Goal: Task Accomplishment & Management: Manage account settings

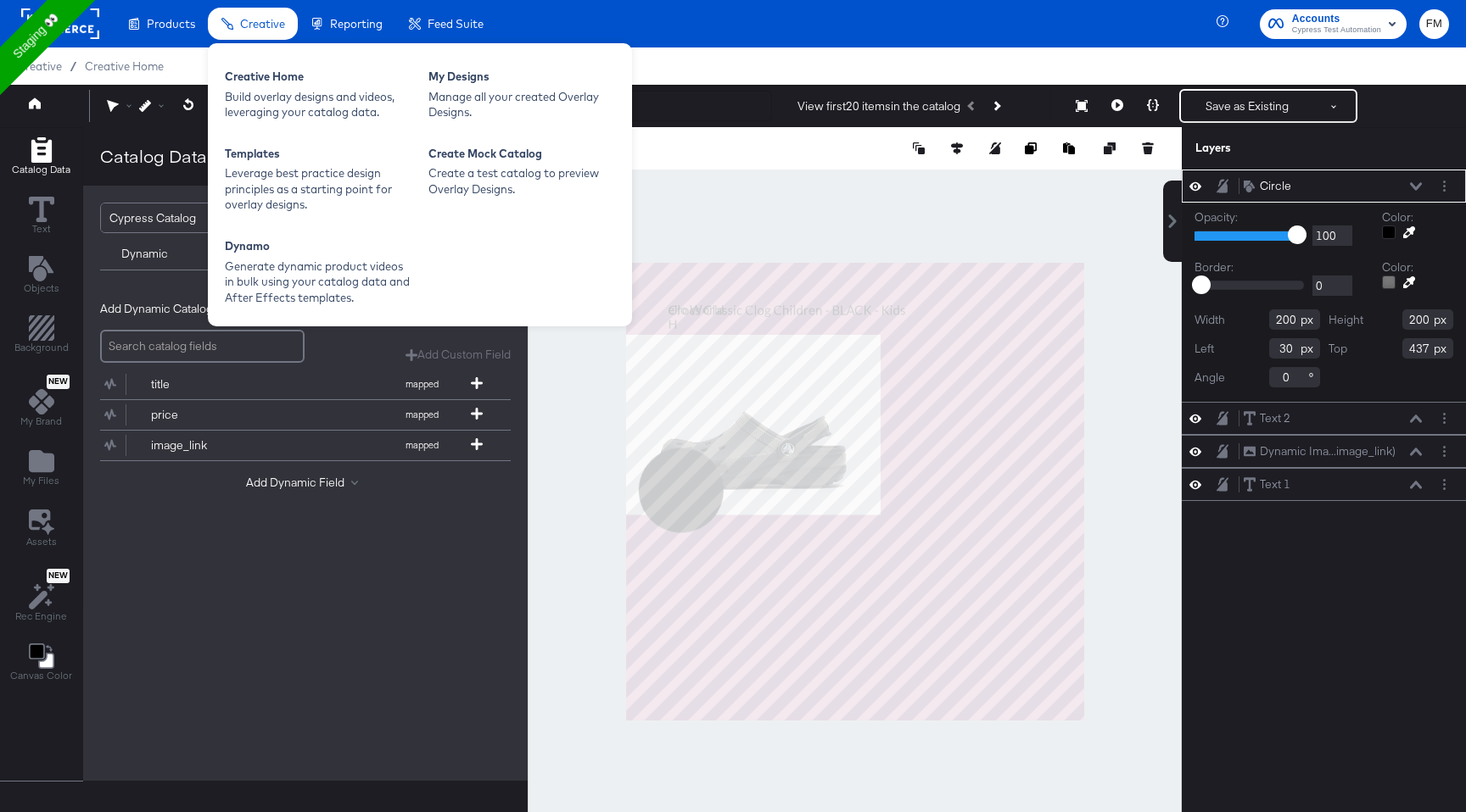
click at [247, 25] on span "Creative" at bounding box center [262, 23] width 45 height 14
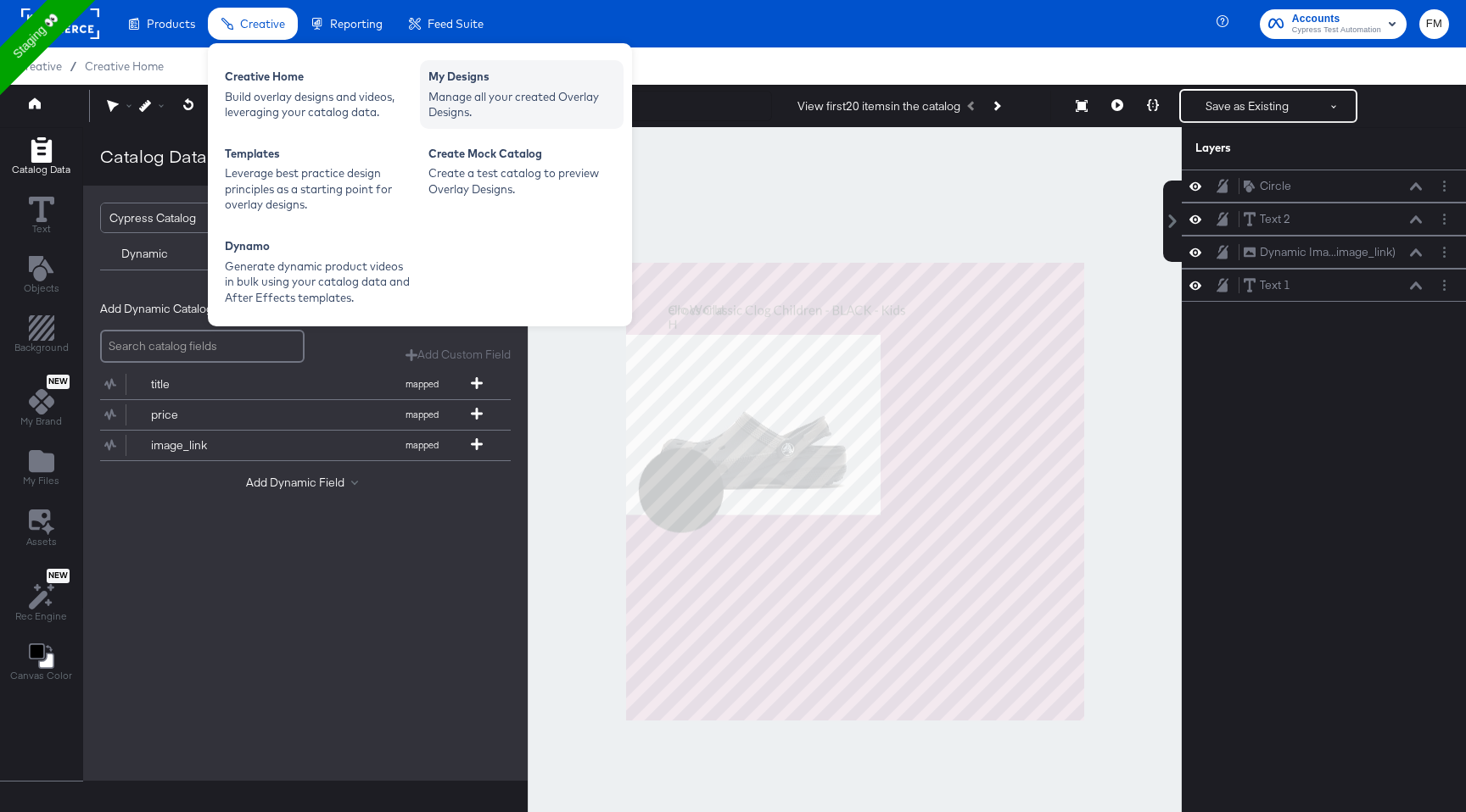
click at [485, 113] on div "Manage all your created Overlay Designs." at bounding box center [522, 105] width 187 height 31
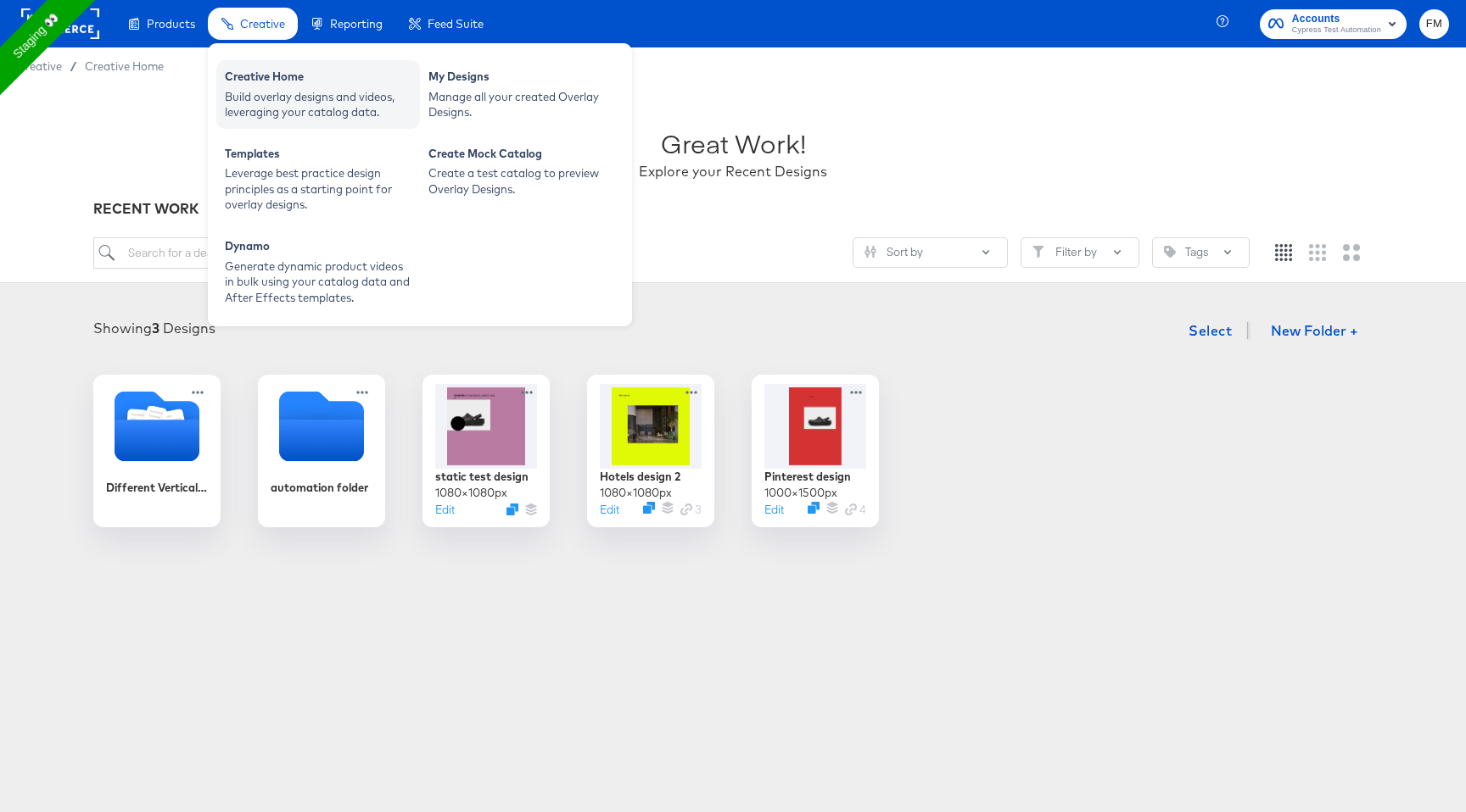
click at [308, 99] on div "Build overlay designs and videos, leveraging your catalog data." at bounding box center [318, 105] width 187 height 31
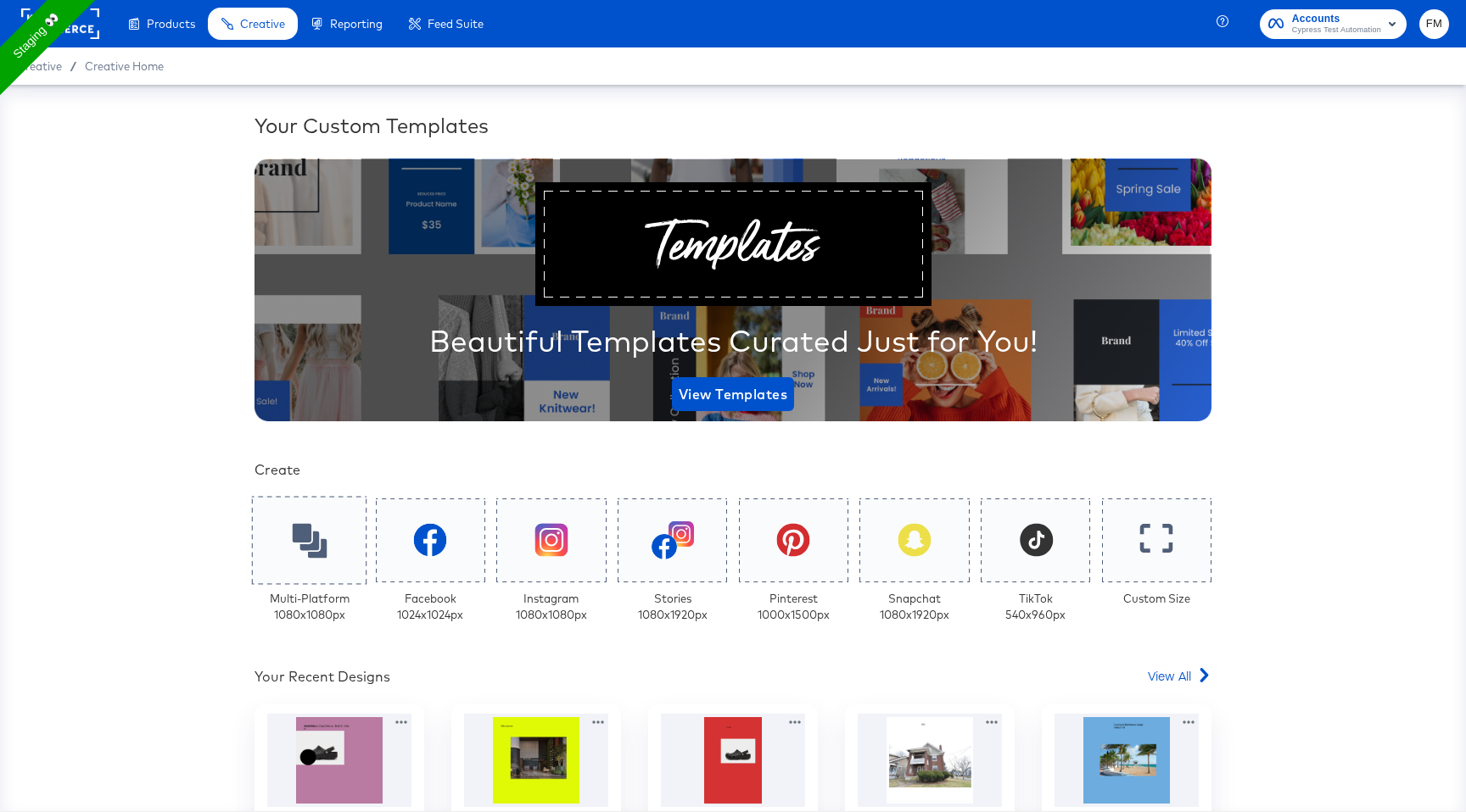
click at [324, 524] on icon at bounding box center [309, 541] width 35 height 35
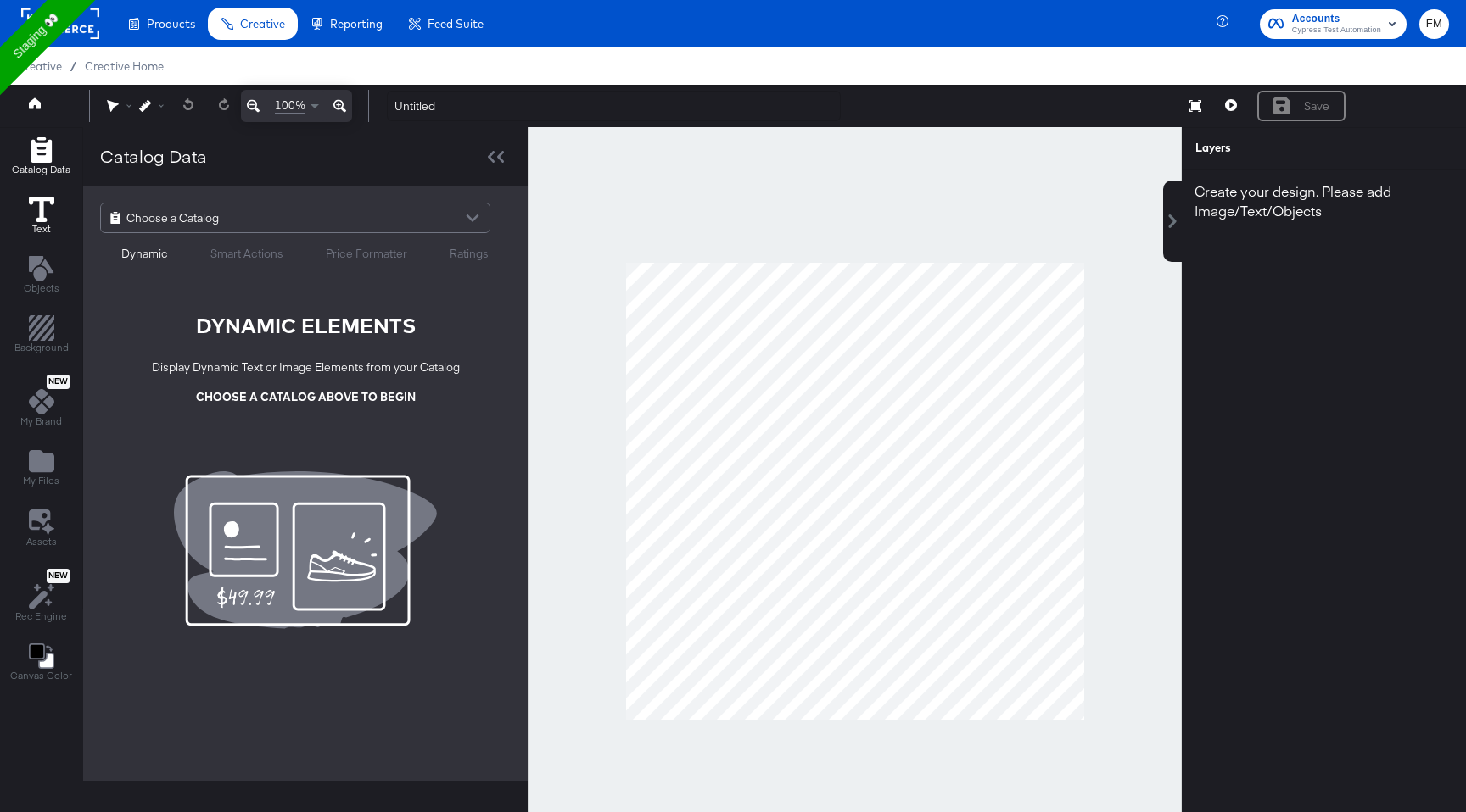
click at [48, 226] on span "Text" at bounding box center [41, 229] width 19 height 14
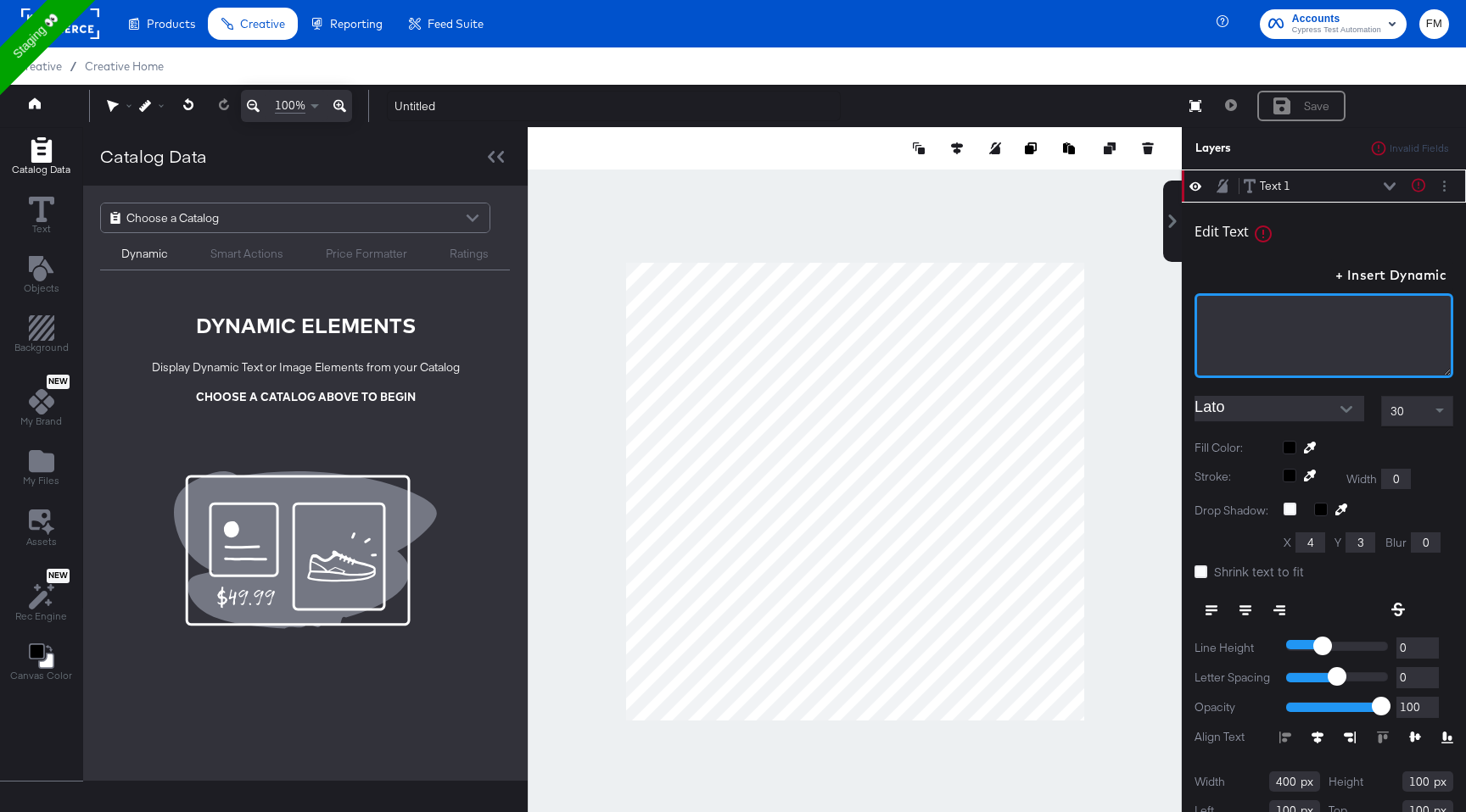
click at [1321, 332] on div "﻿" at bounding box center [1323, 336] width 258 height 85
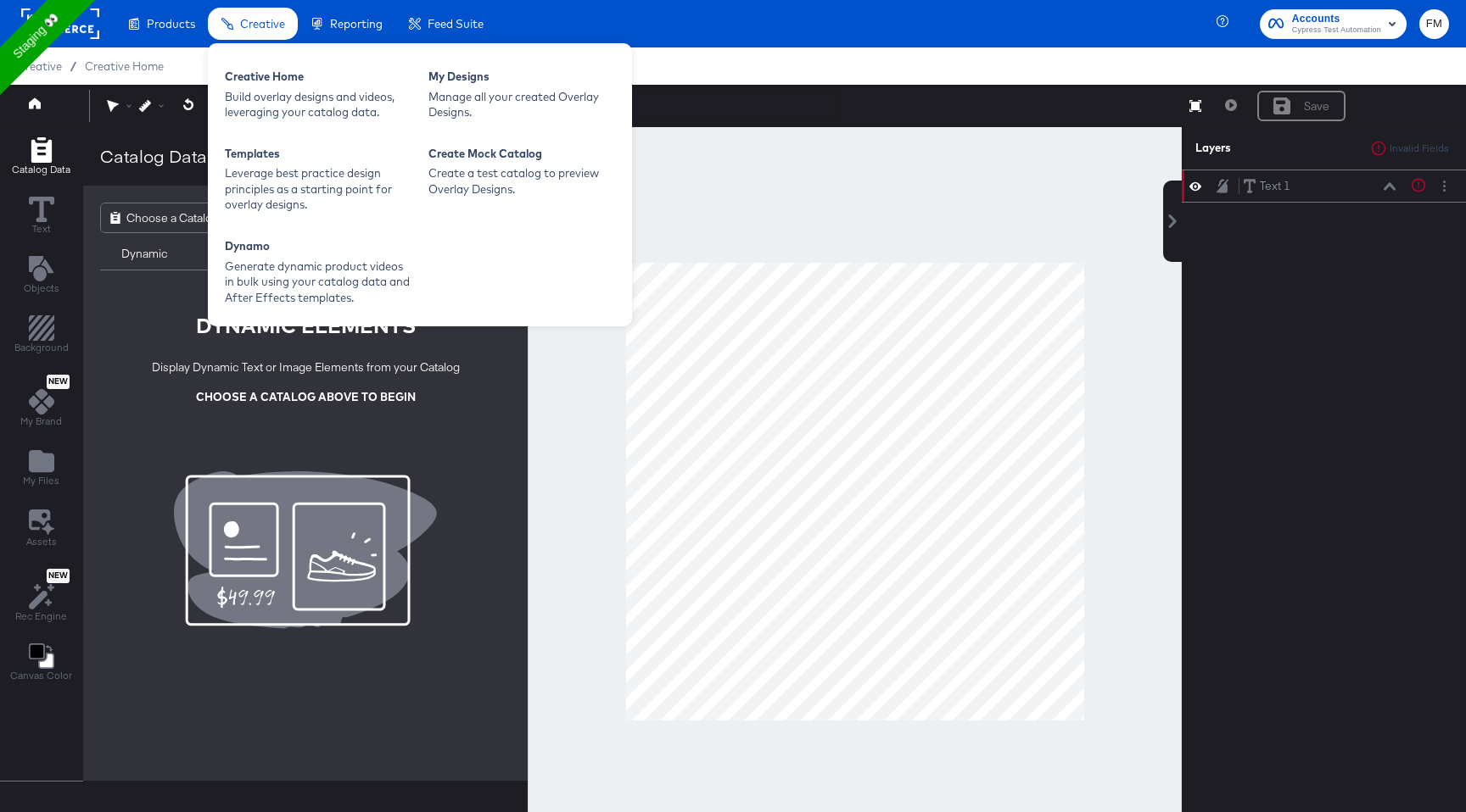
click at [264, 32] on div "Creative" at bounding box center [252, 24] width 90 height 33
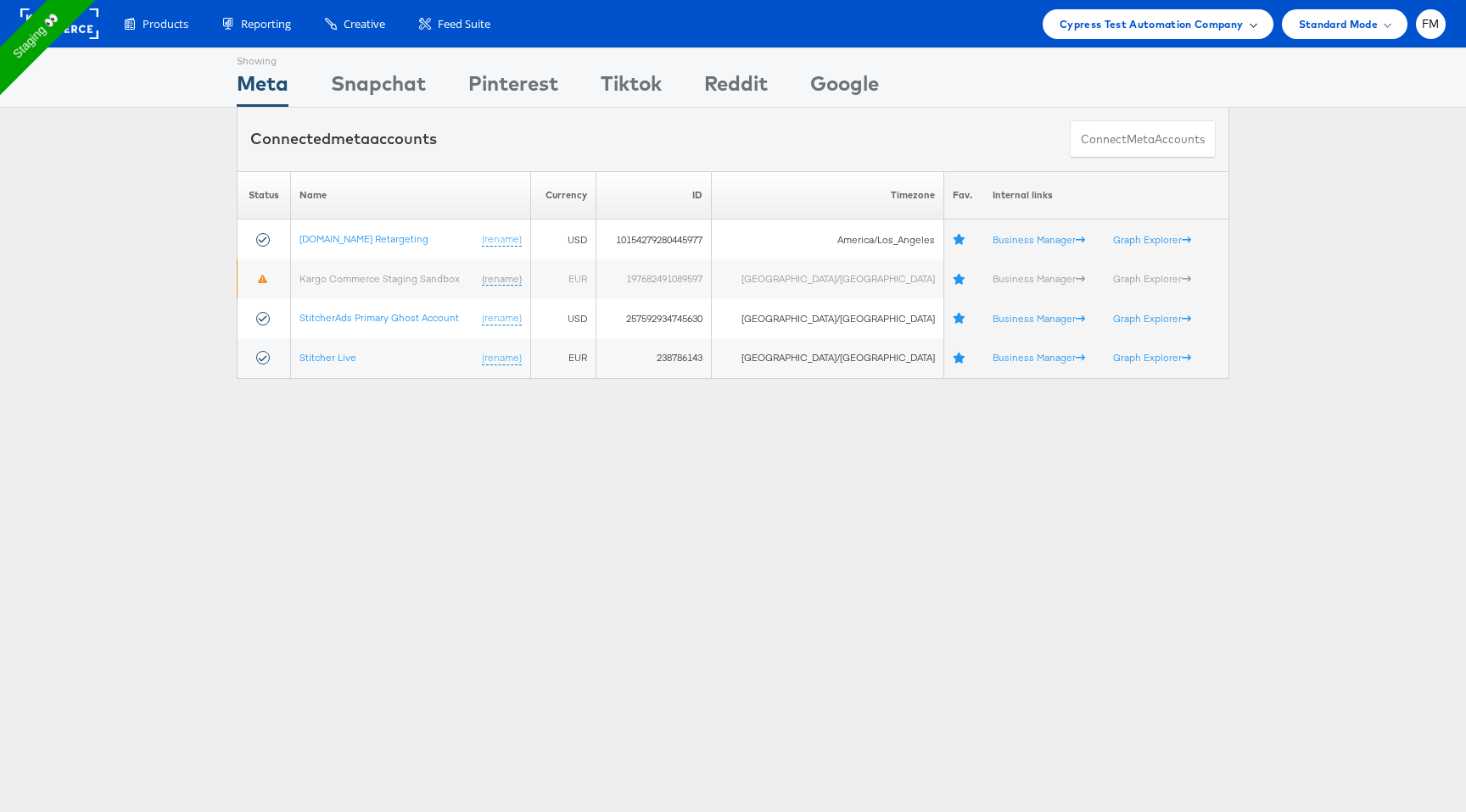
click at [1195, 25] on span "Cypress Test Automation Company" at bounding box center [1152, 24] width 184 height 18
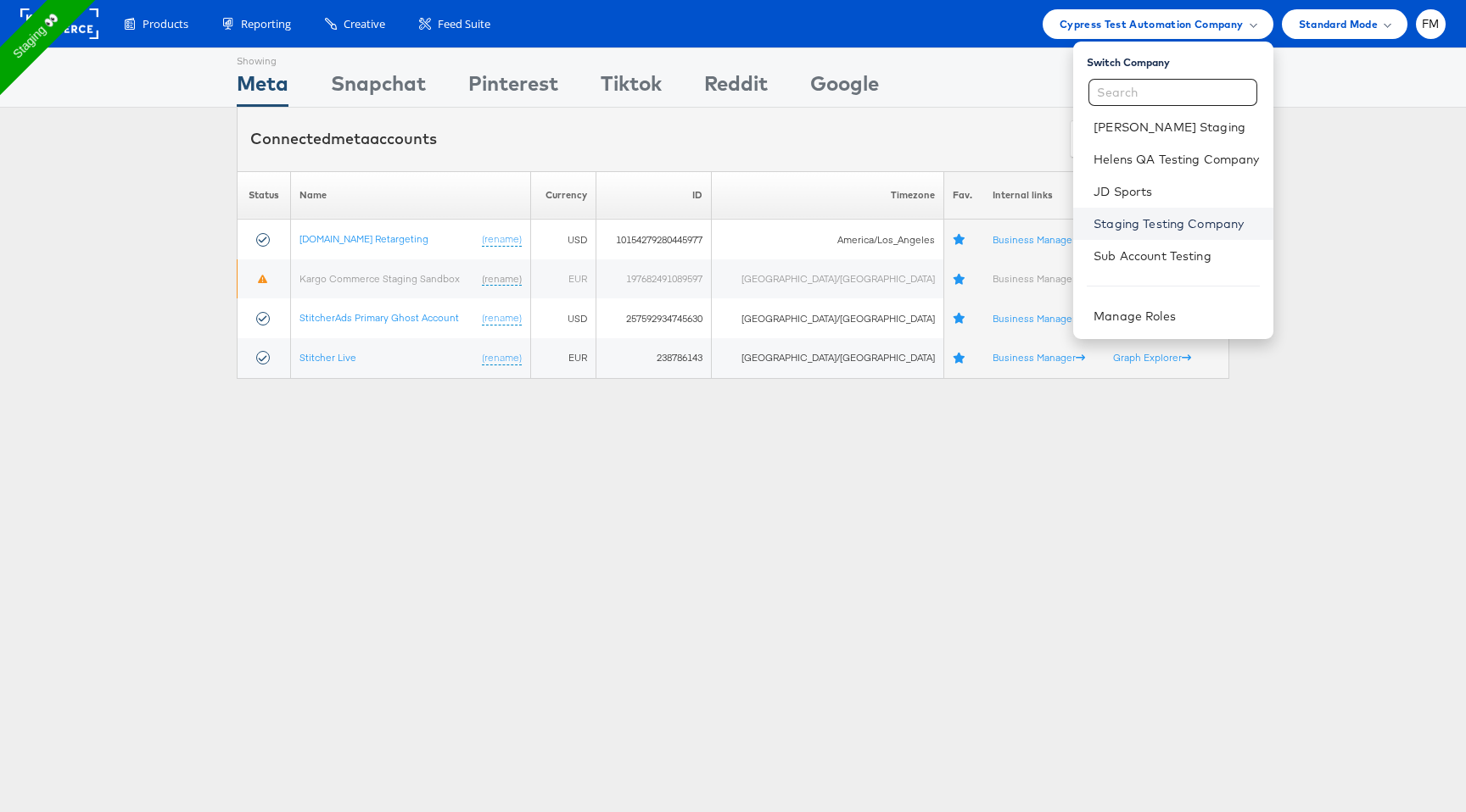
click at [1149, 224] on link "Staging Testing Company" at bounding box center [1175, 223] width 165 height 17
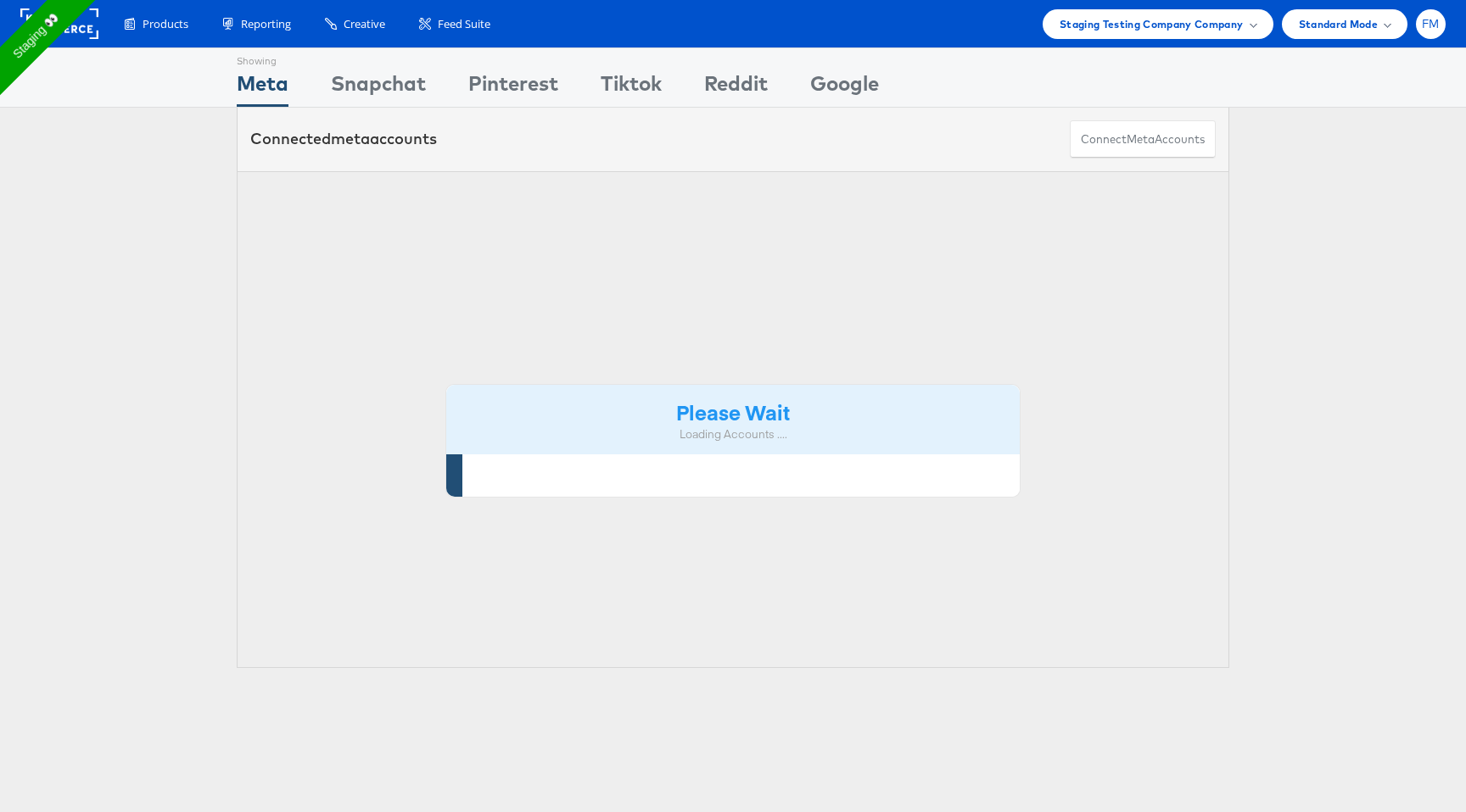
click at [1442, 16] on div "FM" at bounding box center [1431, 24] width 29 height 29
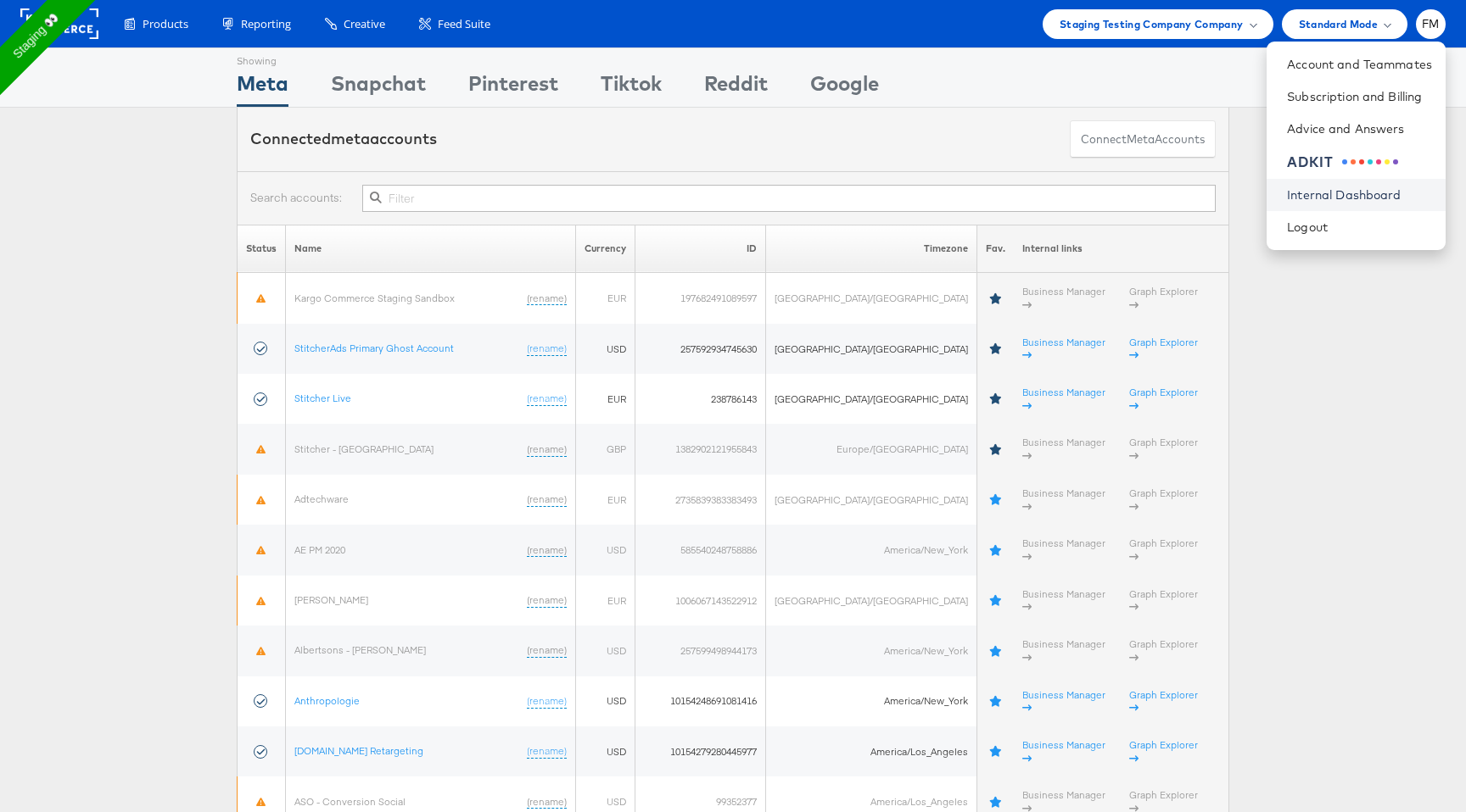
click at [1384, 199] on link "Internal Dashboard" at bounding box center [1359, 195] width 145 height 17
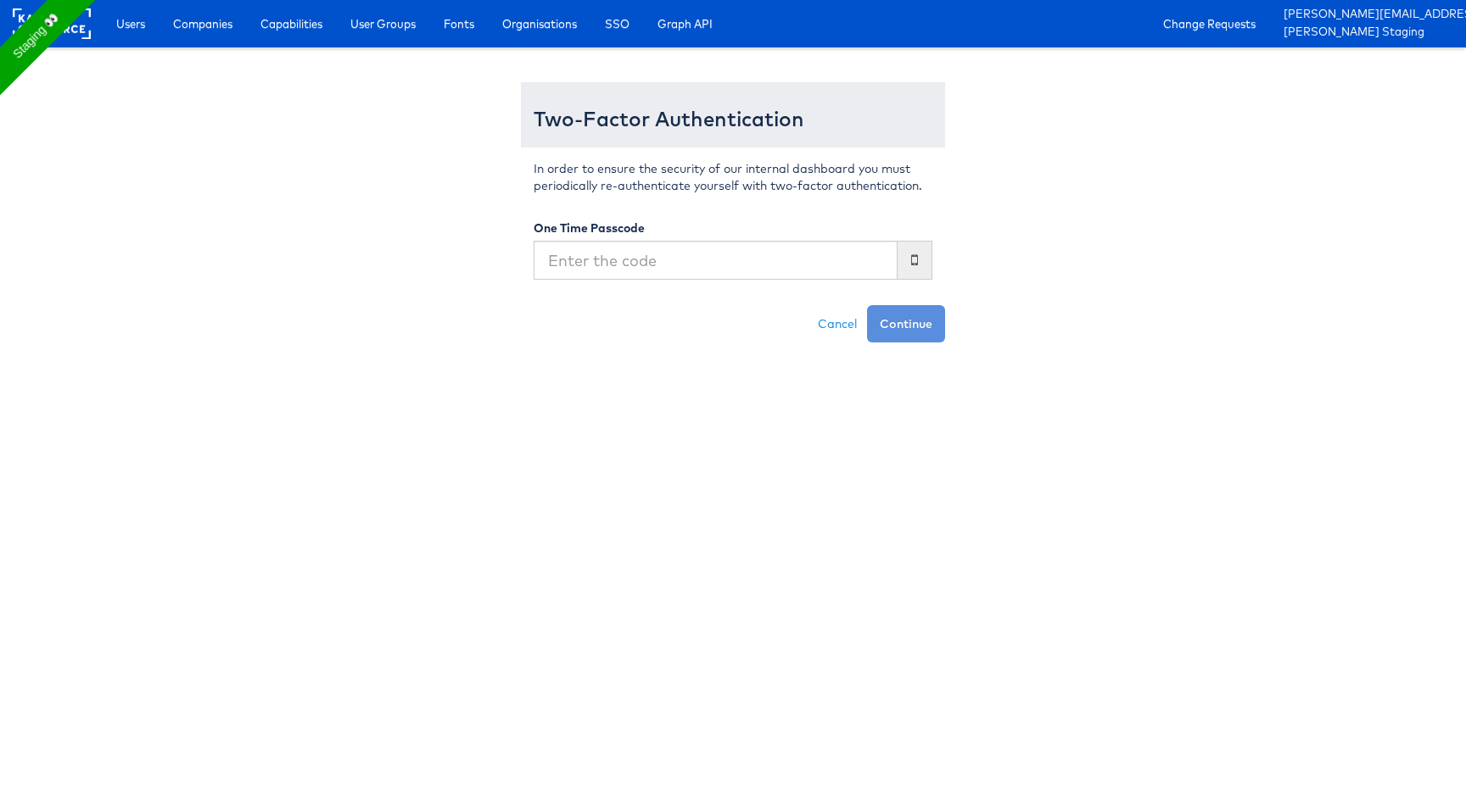
click at [782, 268] on input "text" at bounding box center [715, 260] width 364 height 39
type input "9"
type input "217992"
click at [867, 305] on button "Continue" at bounding box center [906, 324] width 78 height 37
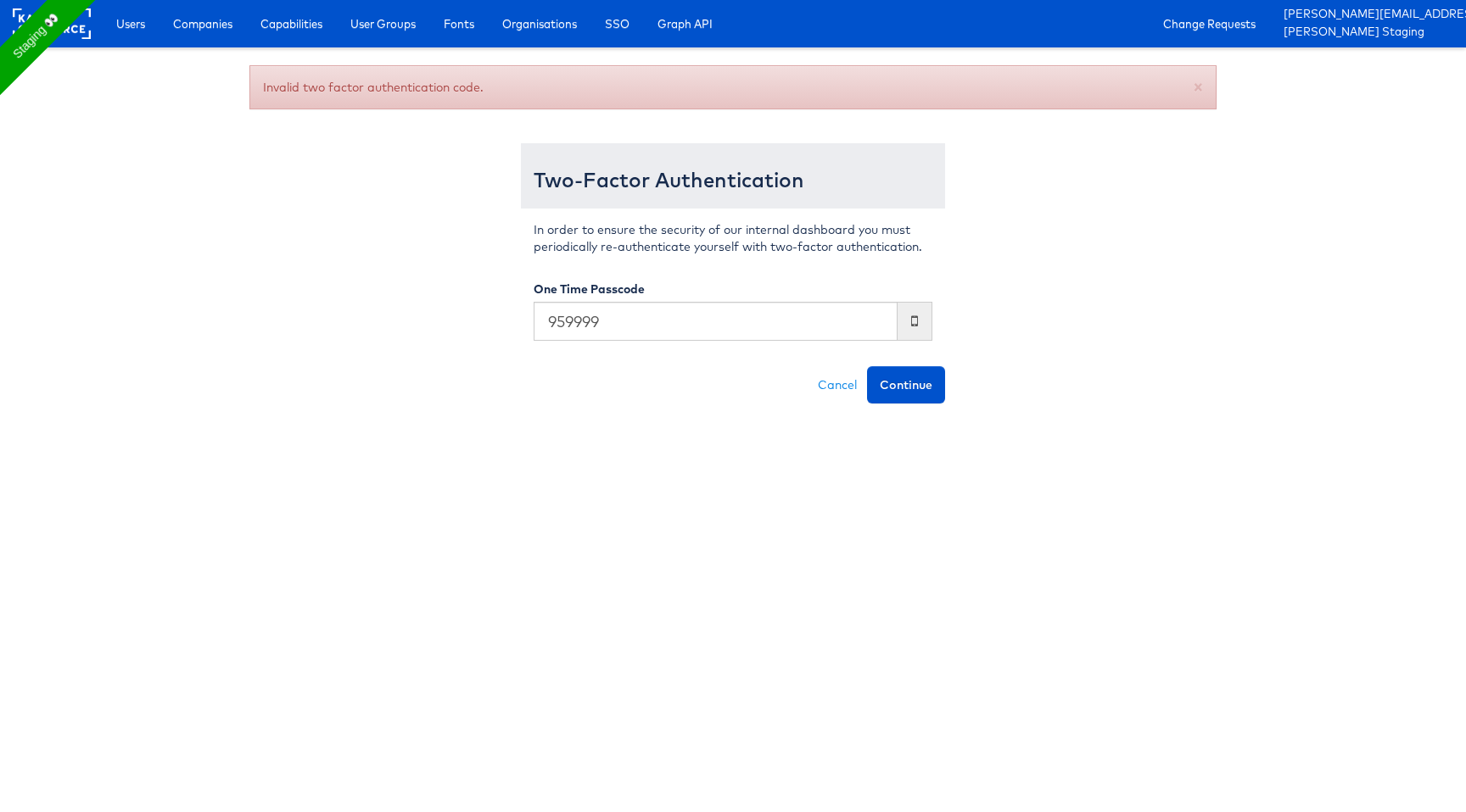
type input "959999"
click at [867, 366] on button "Continue" at bounding box center [906, 384] width 78 height 37
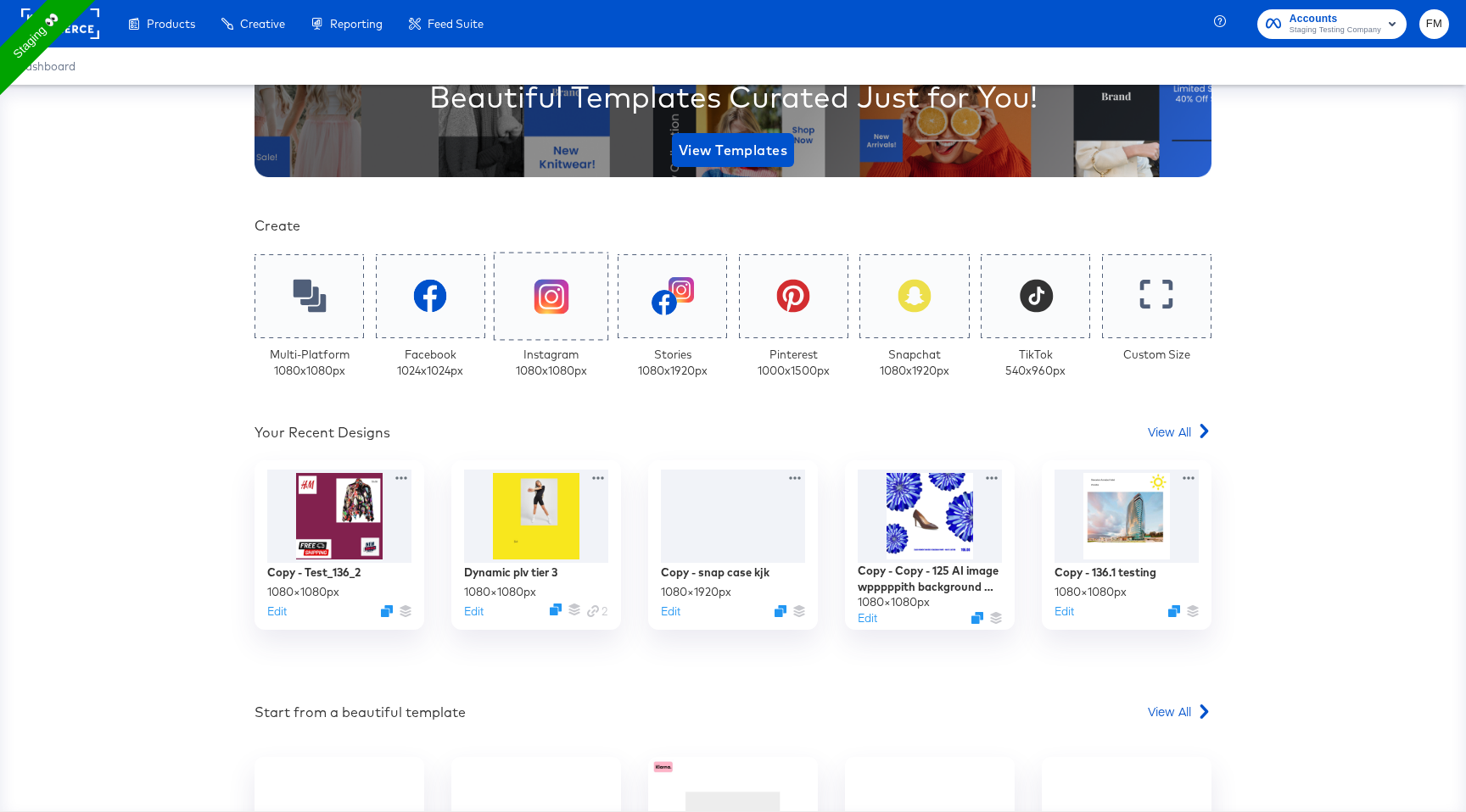
scroll to position [246, 0]
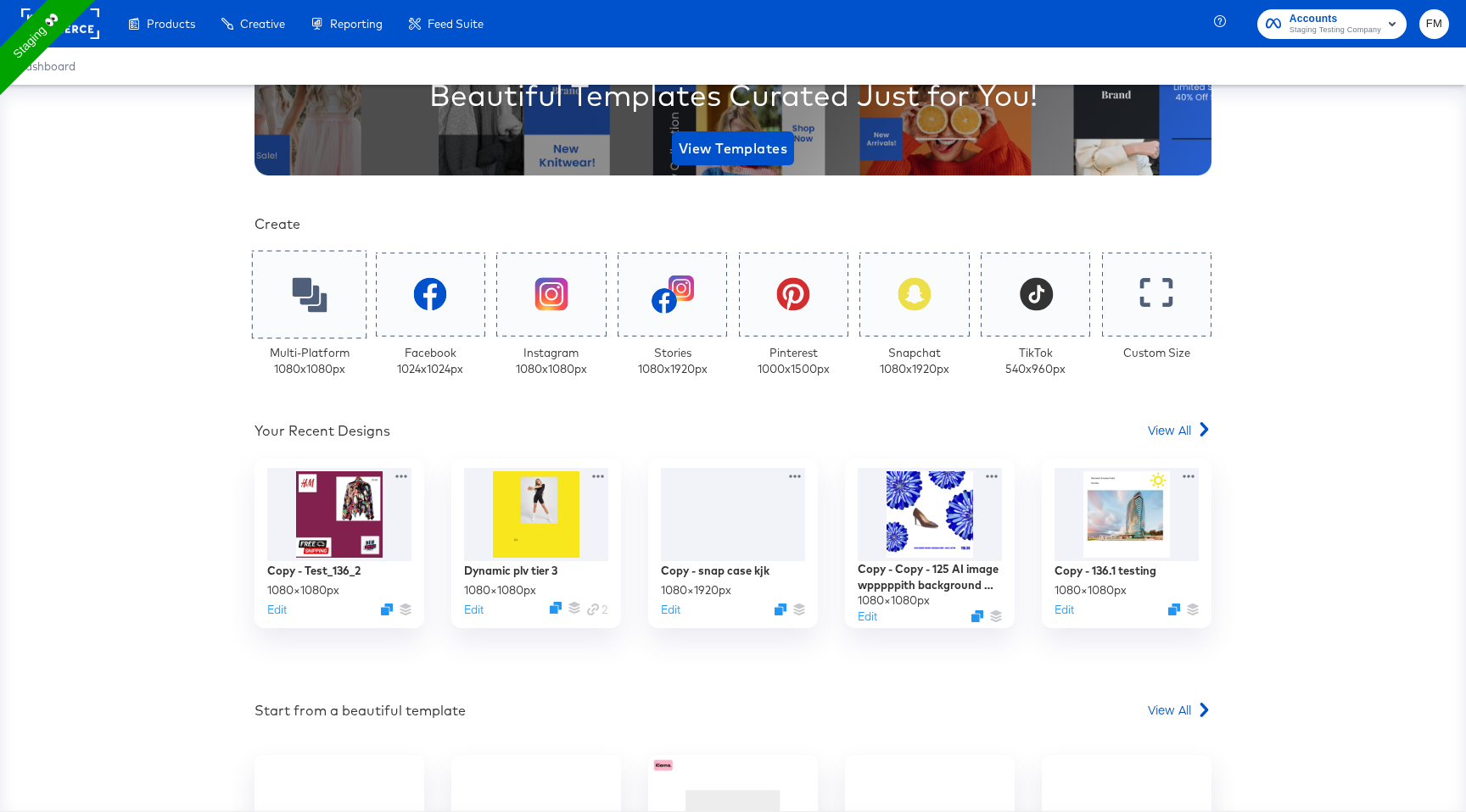
click at [315, 286] on icon at bounding box center [309, 294] width 35 height 35
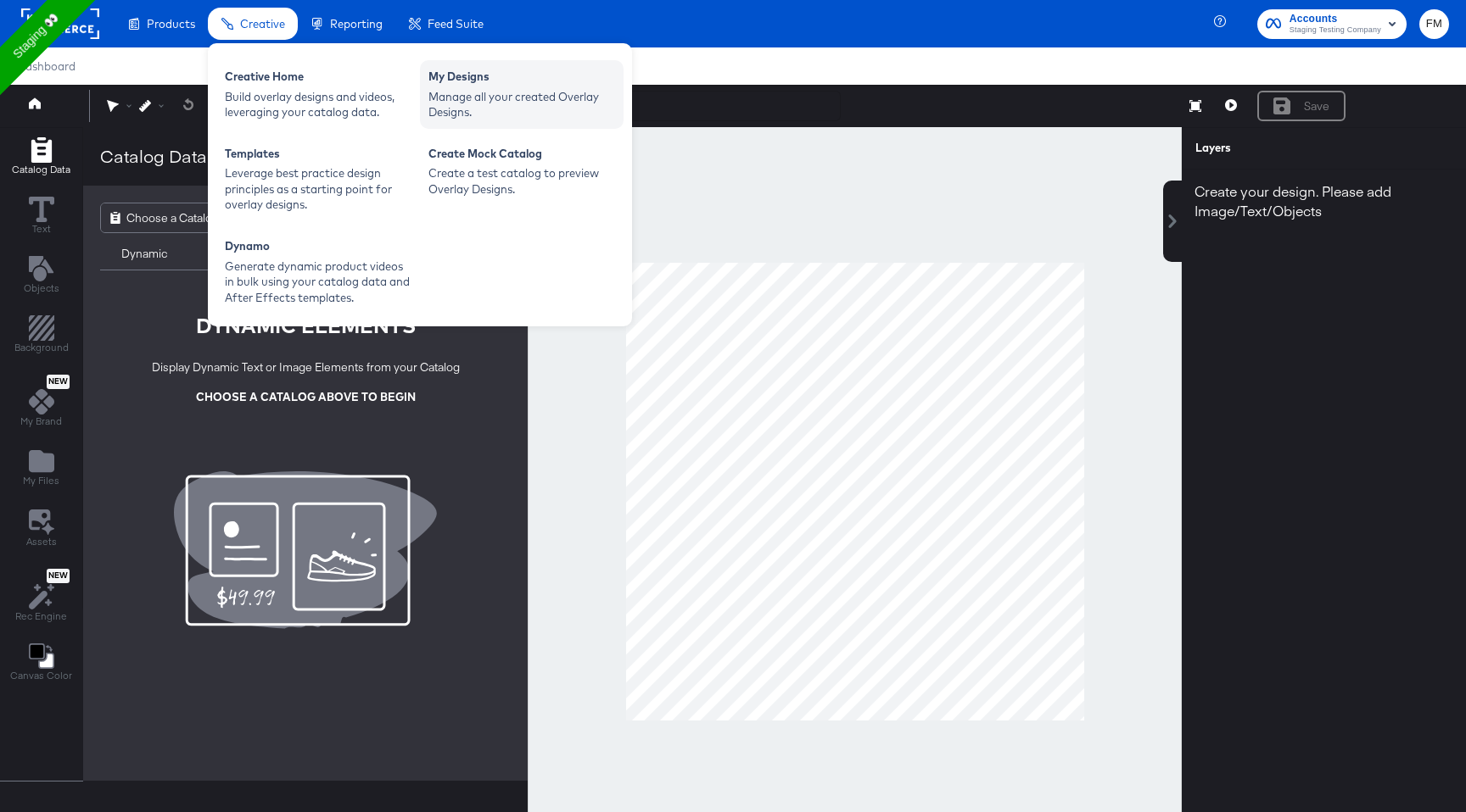
click at [481, 92] on div "Manage all your created Overlay Designs." at bounding box center [522, 105] width 187 height 31
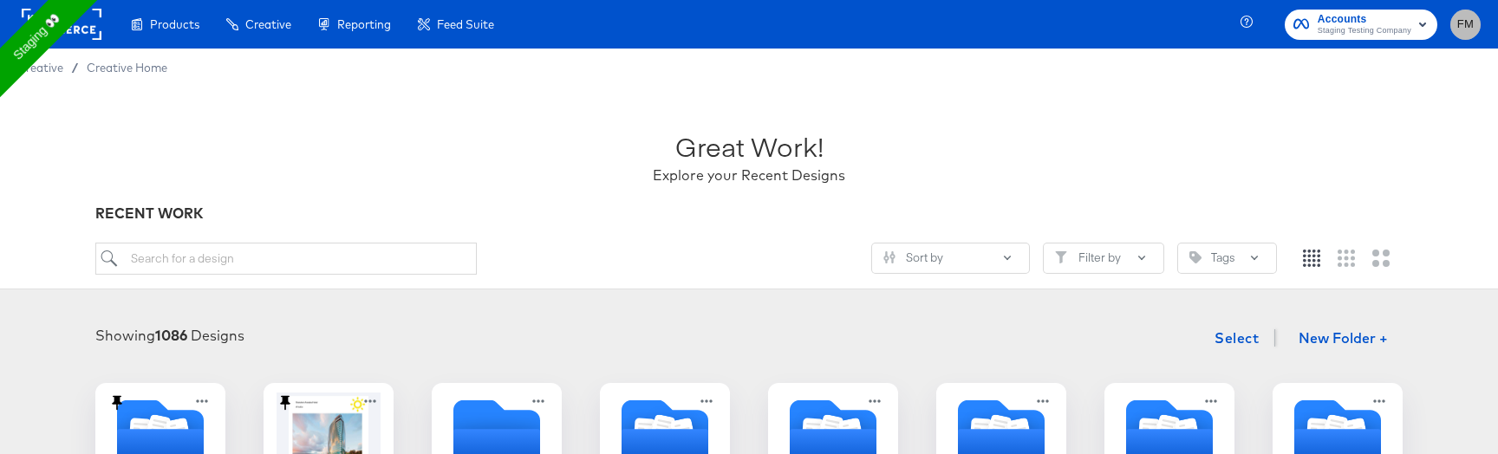
click at [1469, 24] on span "FM" at bounding box center [1465, 25] width 16 height 20
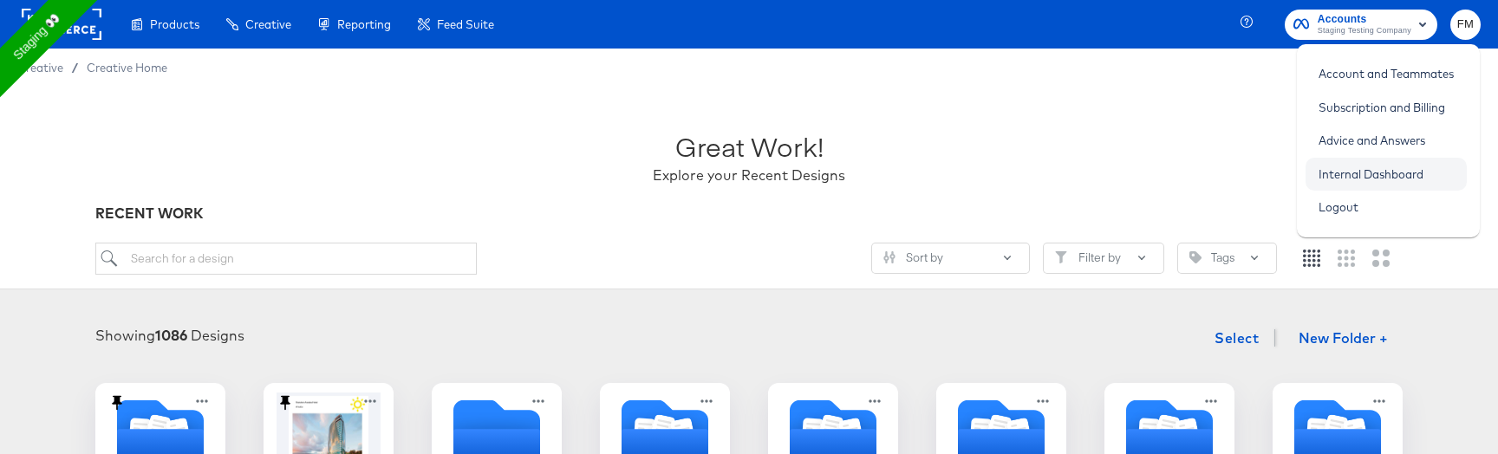
click at [1389, 178] on link "Internal Dashboard" at bounding box center [1370, 174] width 131 height 31
click at [825, 65] on div "Creative / Creative Home" at bounding box center [749, 68] width 1498 height 38
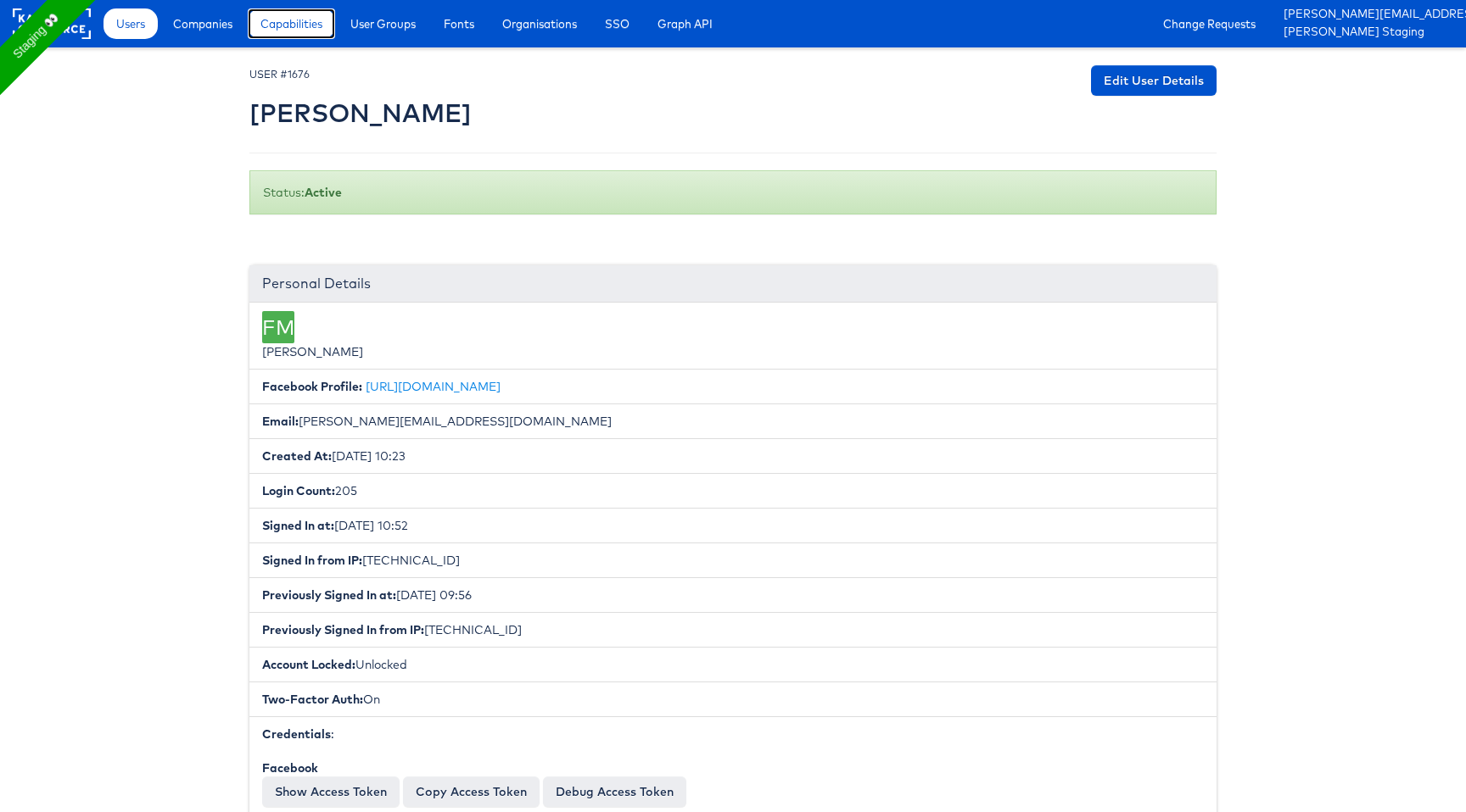
click at [301, 26] on span "Capabilities" at bounding box center [291, 23] width 62 height 17
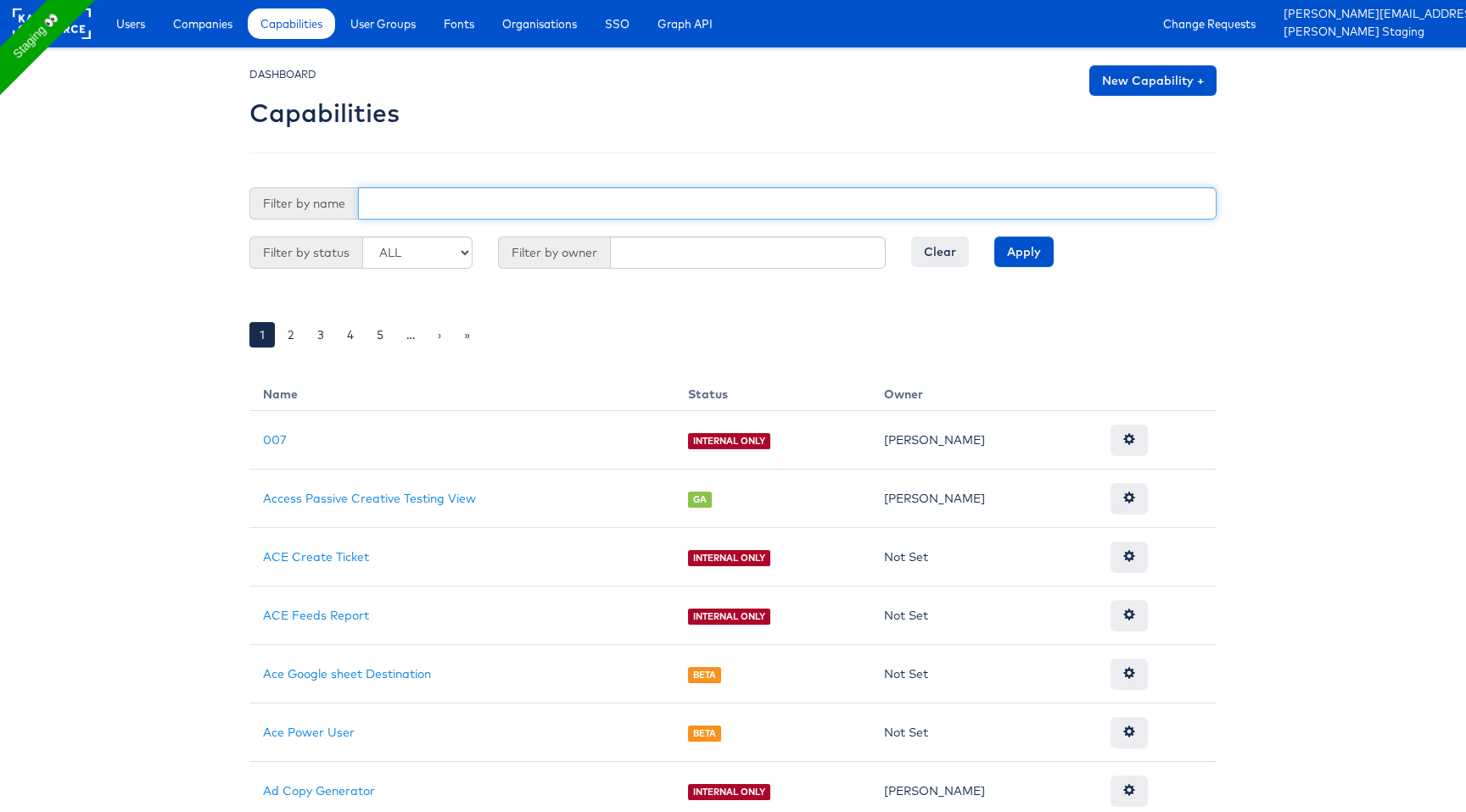
click at [500, 208] on input "text" at bounding box center [787, 203] width 858 height 32
type input "zen"
click at [994, 237] on input "Apply" at bounding box center [1024, 251] width 60 height 30
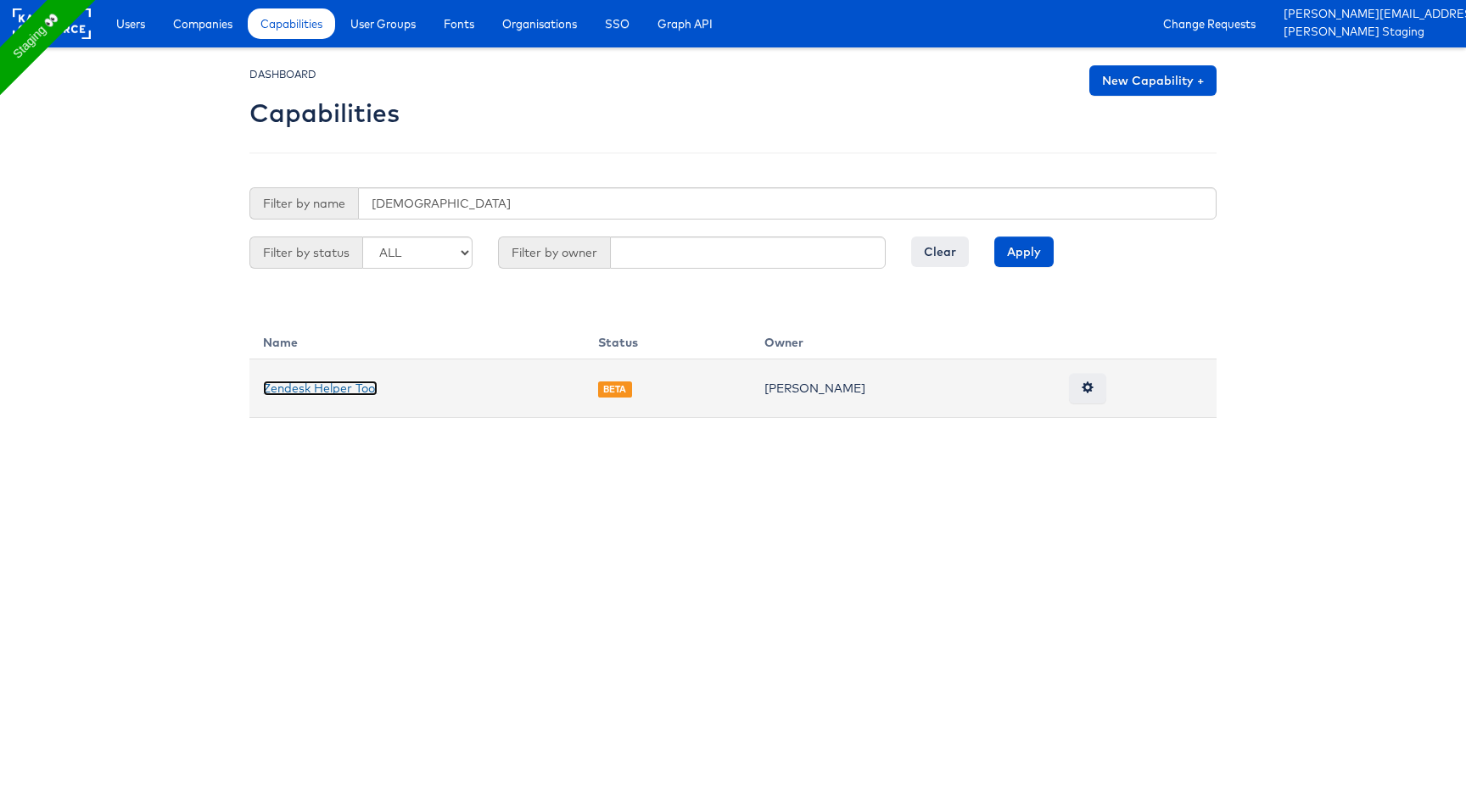
click at [302, 389] on link "Zendesk Helper Tool" at bounding box center [320, 388] width 115 height 16
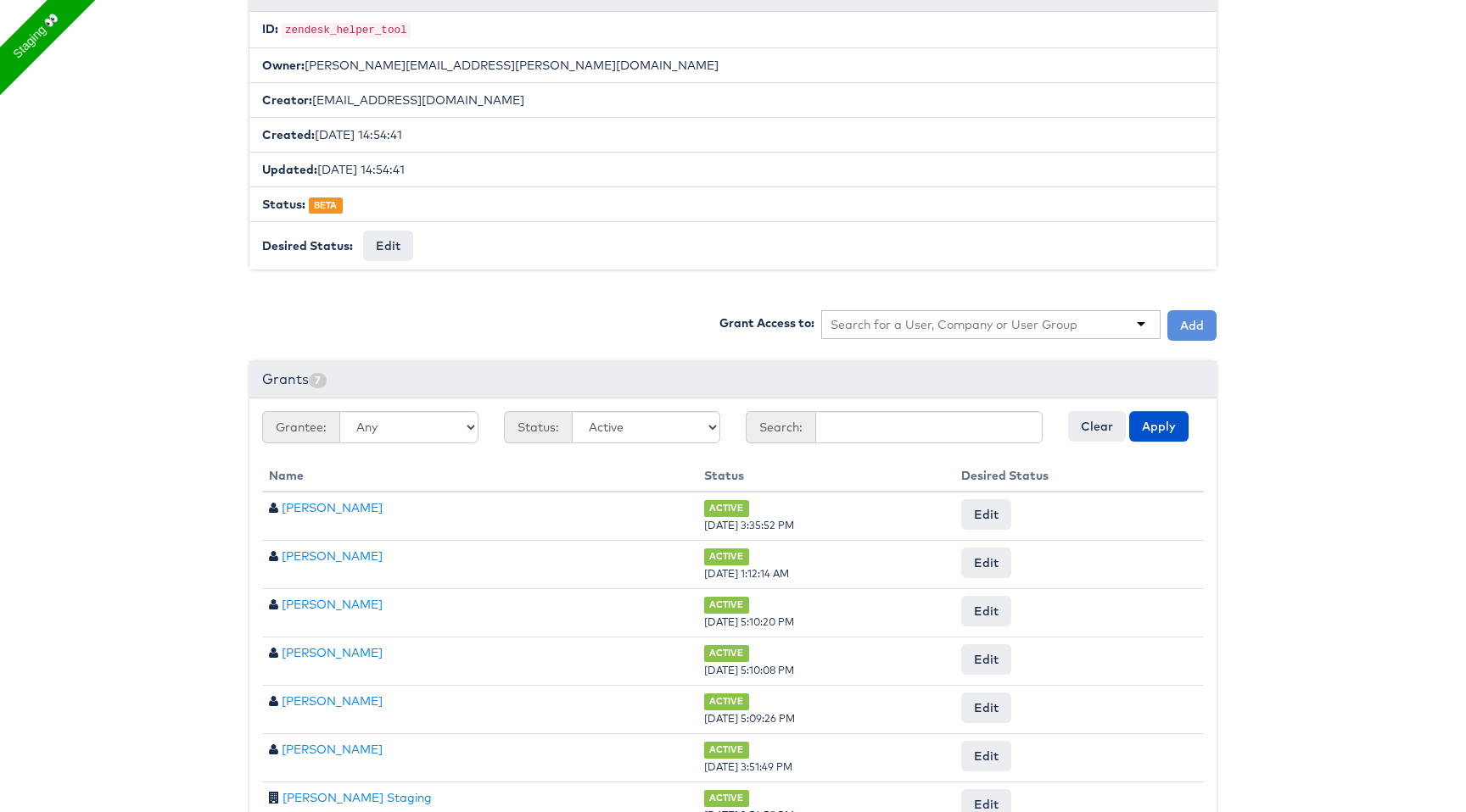
scroll to position [290, 0]
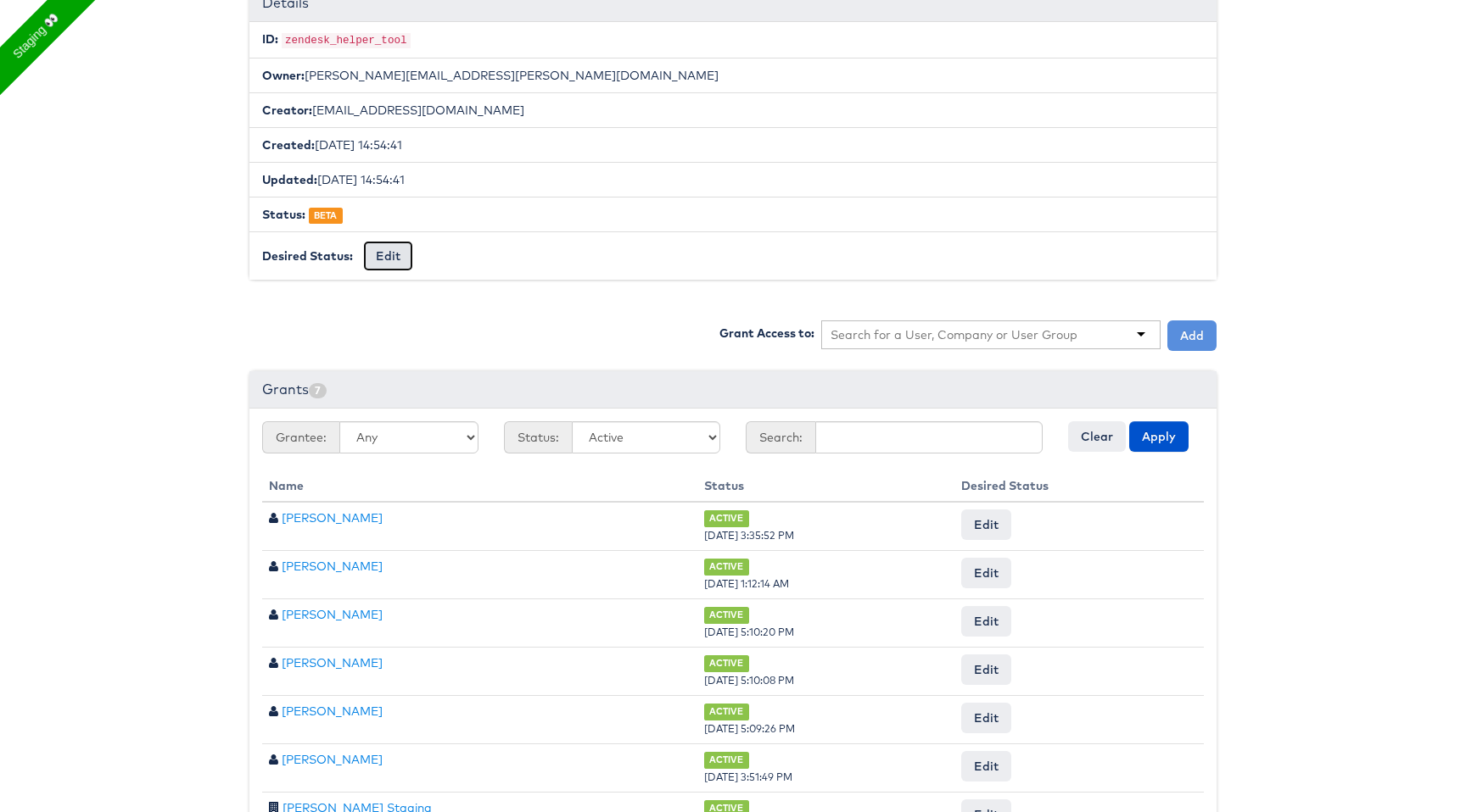
click at [402, 251] on button "Edit" at bounding box center [388, 255] width 50 height 30
click at [442, 255] on select "-- No Change -- GA BETA INTERNAL ONLY ARCHIVED" at bounding box center [433, 256] width 140 height 32
select select "GENERAL_AVAILABILITY"
click at [363, 241] on select "-- No Change -- GA BETA INTERNAL ONLY ARCHIVED" at bounding box center [433, 256] width 140 height 32
click at [589, 254] on input "Request Change" at bounding box center [561, 256] width 97 height 23
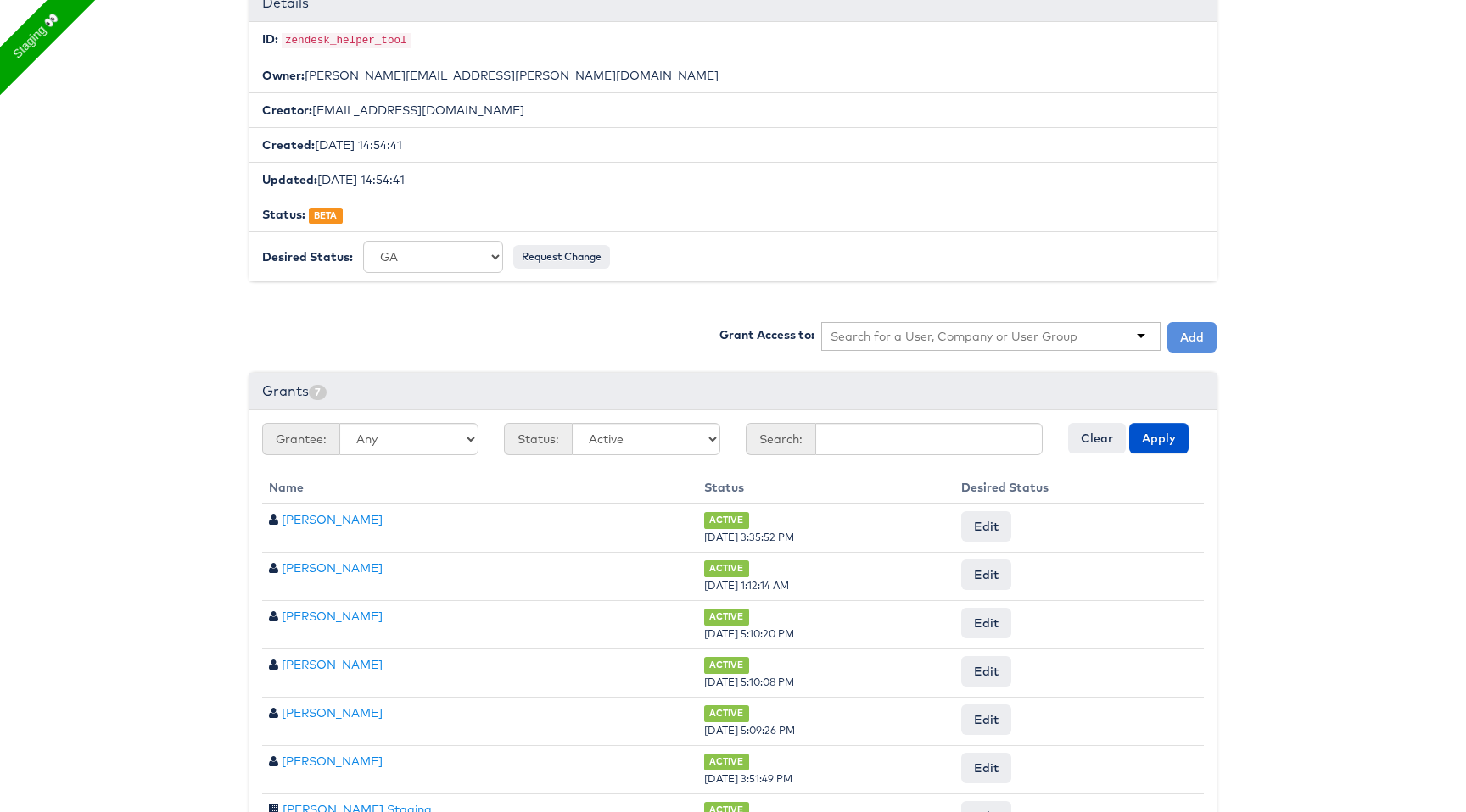
scroll to position [288, 0]
click at [521, 261] on input "Approve" at bounding box center [529, 257] width 74 height 30
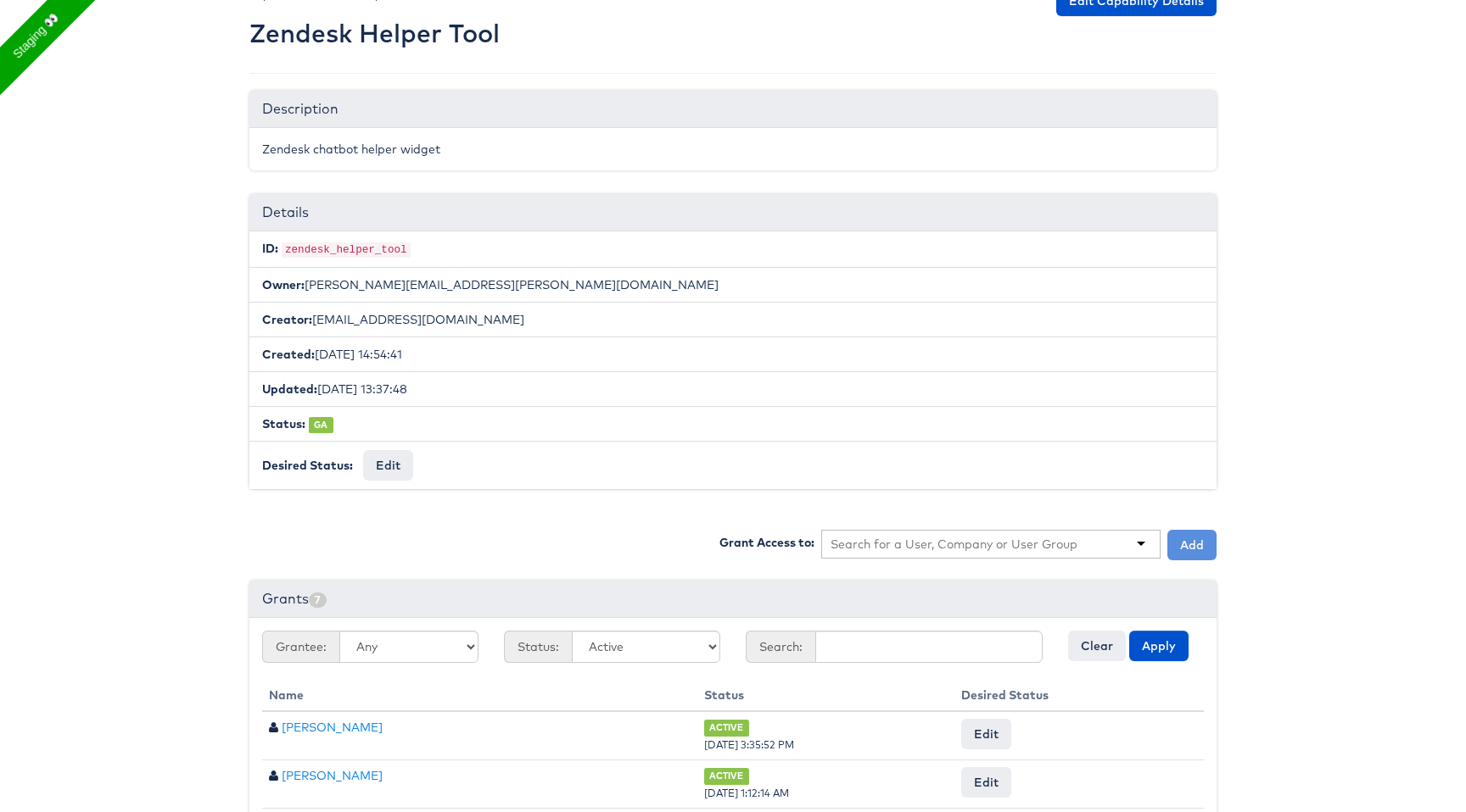
scroll to position [0, 0]
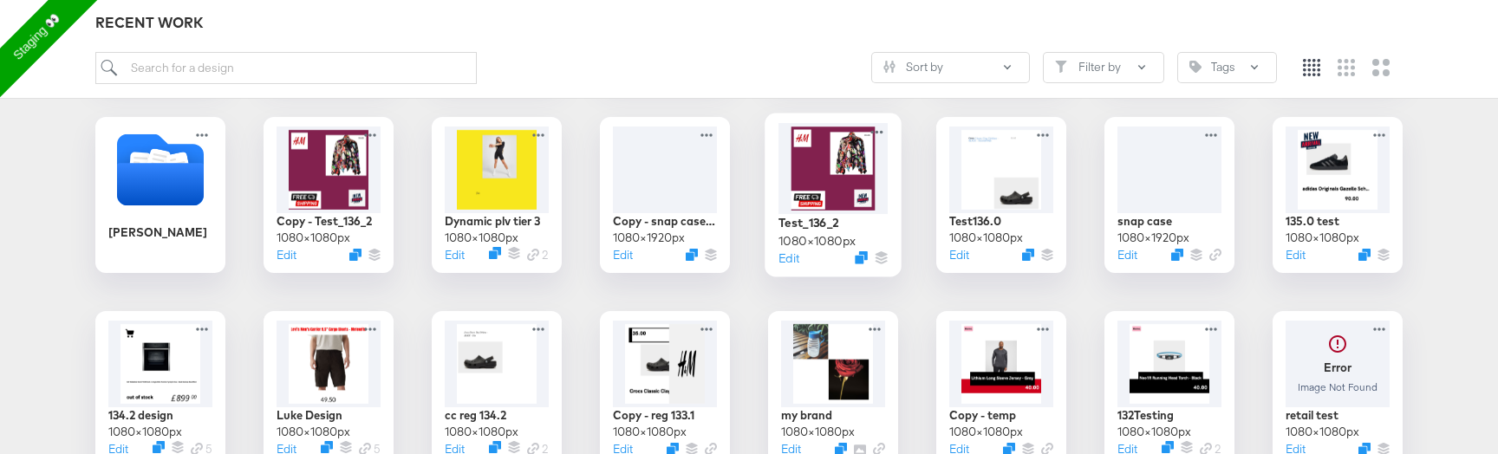
scroll to position [439, 0]
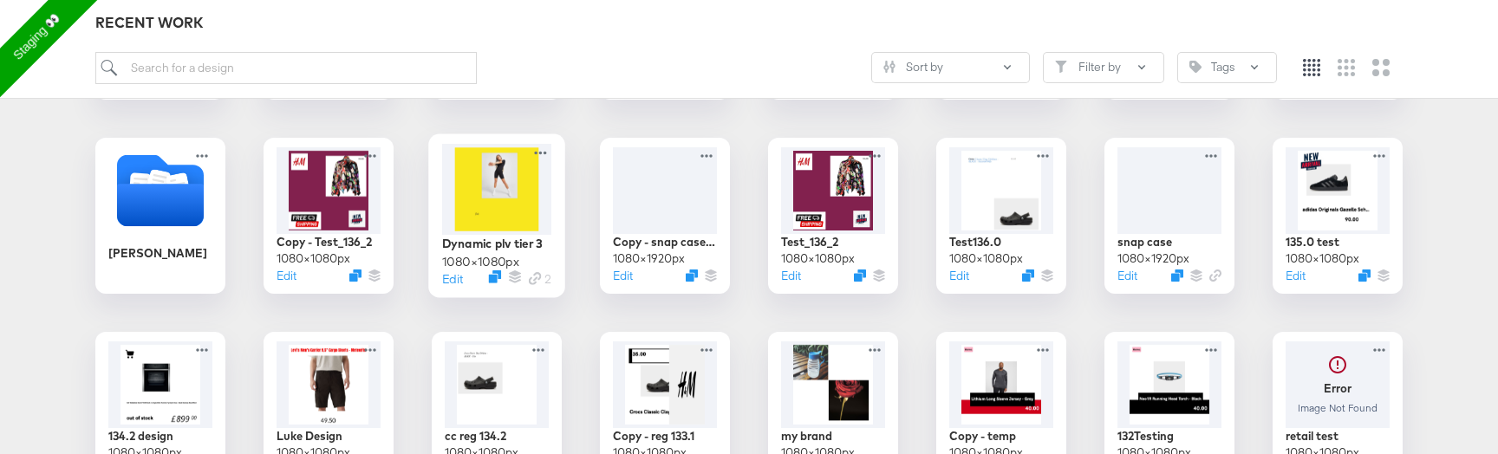
click at [540, 177] on div at bounding box center [496, 189] width 109 height 91
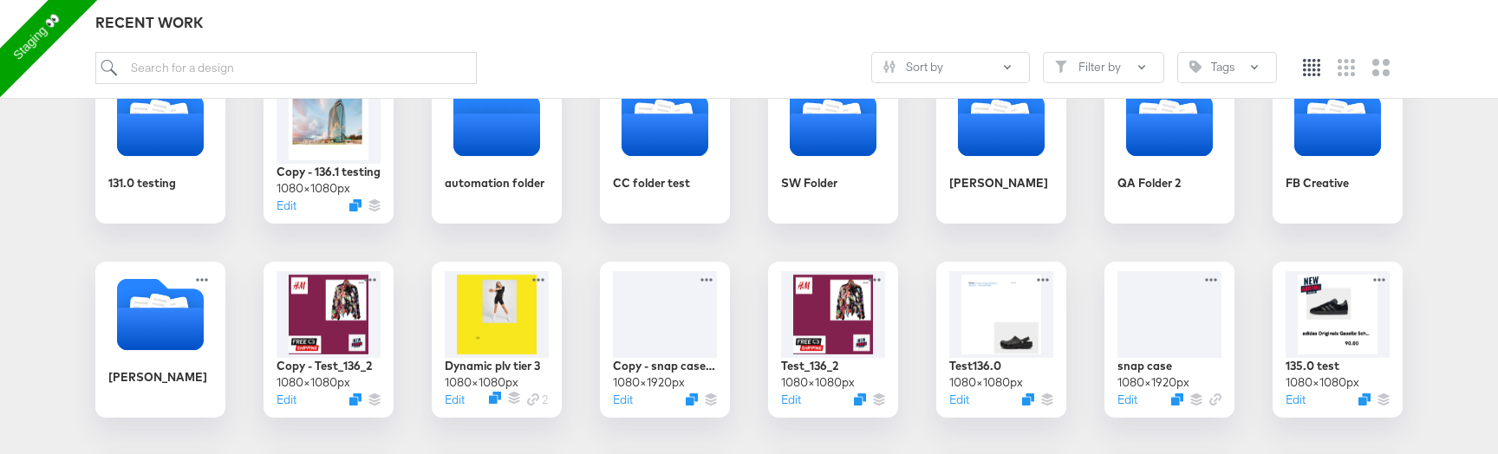
scroll to position [328, 0]
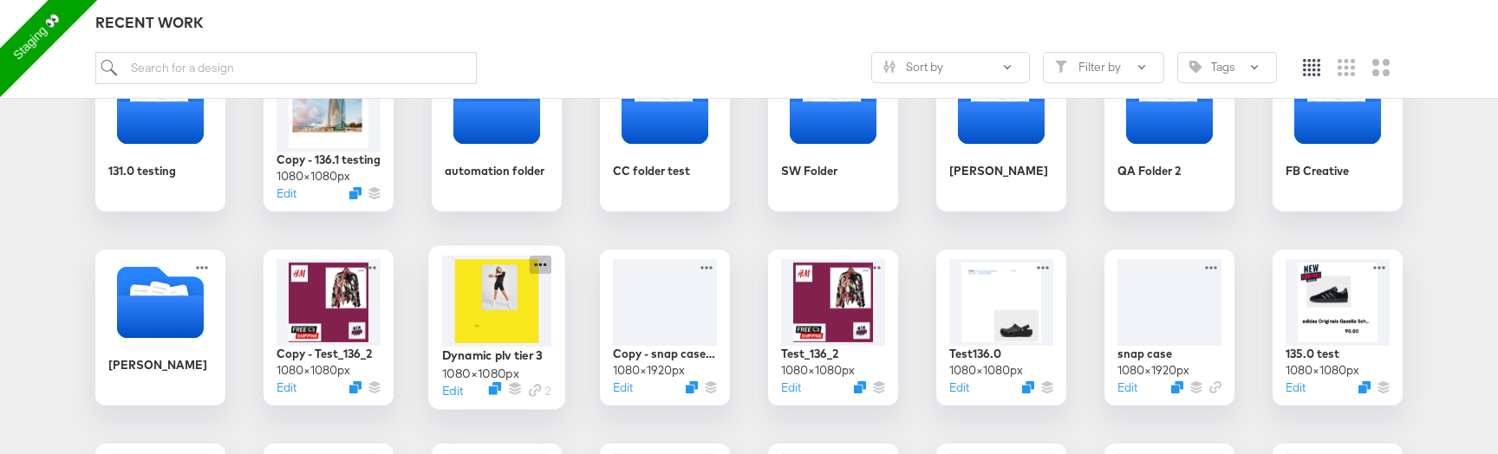
click at [542, 263] on icon at bounding box center [541, 265] width 22 height 18
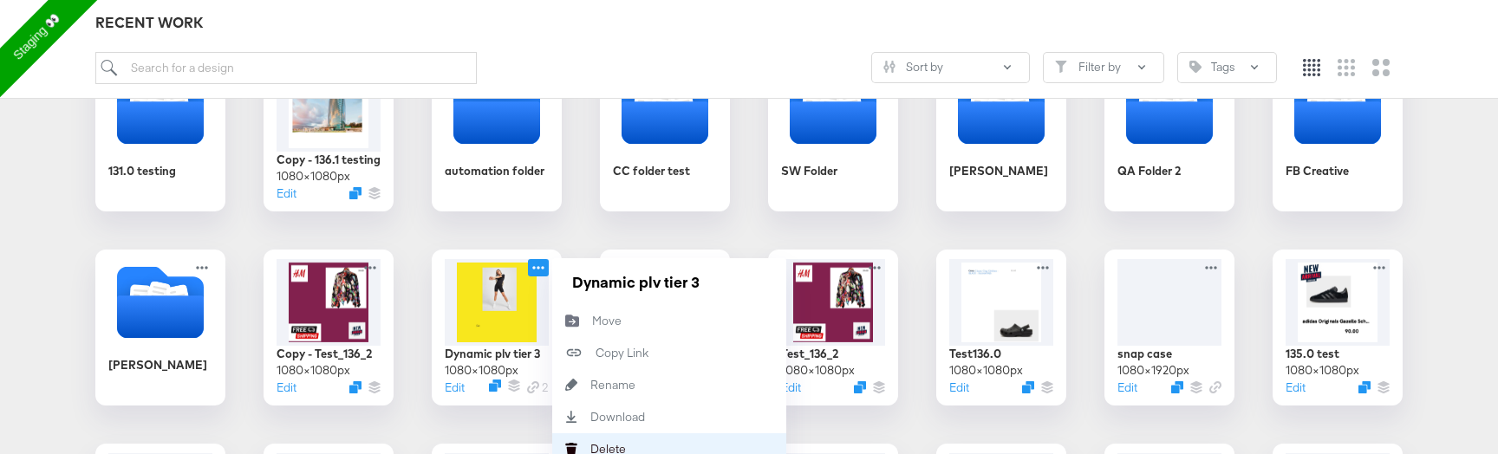
click at [654, 446] on button "Delete Delete" at bounding box center [669, 449] width 234 height 32
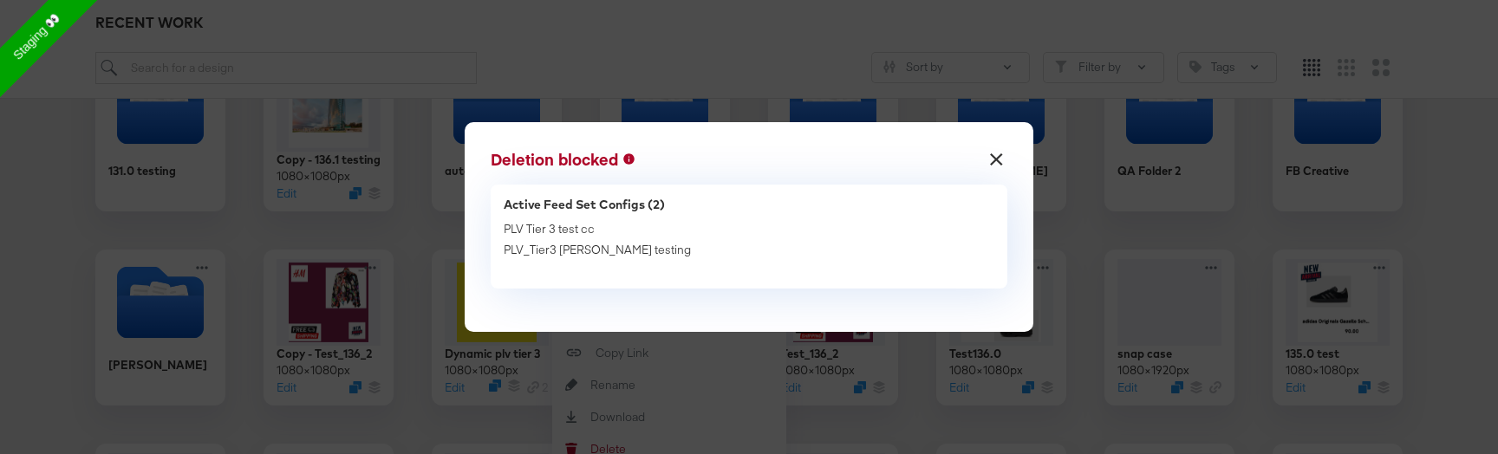
click at [993, 154] on button "×" at bounding box center [995, 155] width 31 height 31
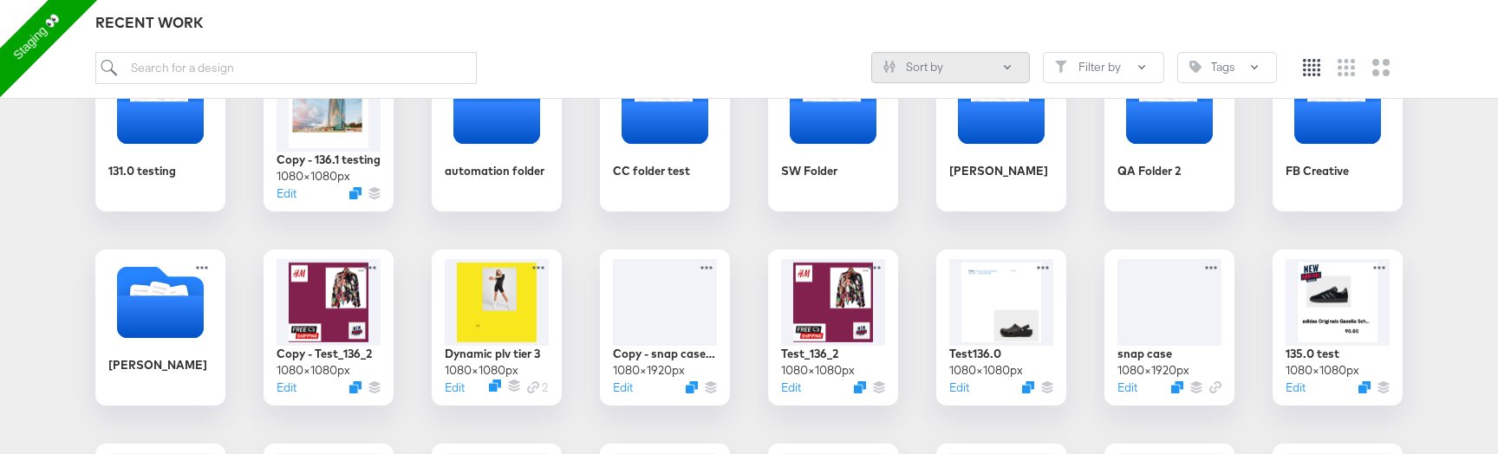
click at [1004, 75] on button "Sort by" at bounding box center [950, 67] width 159 height 31
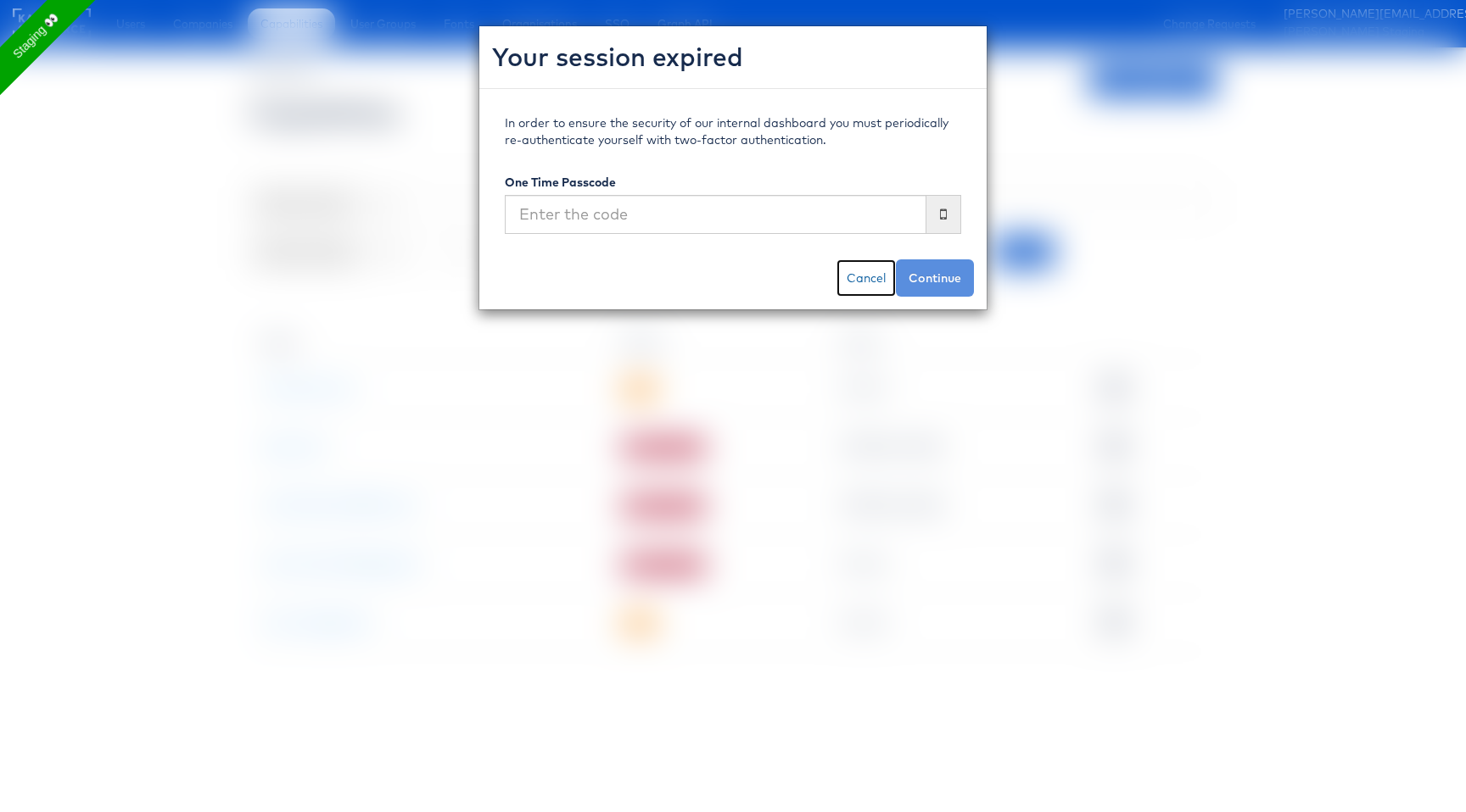
click at [872, 283] on link "Cancel" at bounding box center [866, 278] width 60 height 37
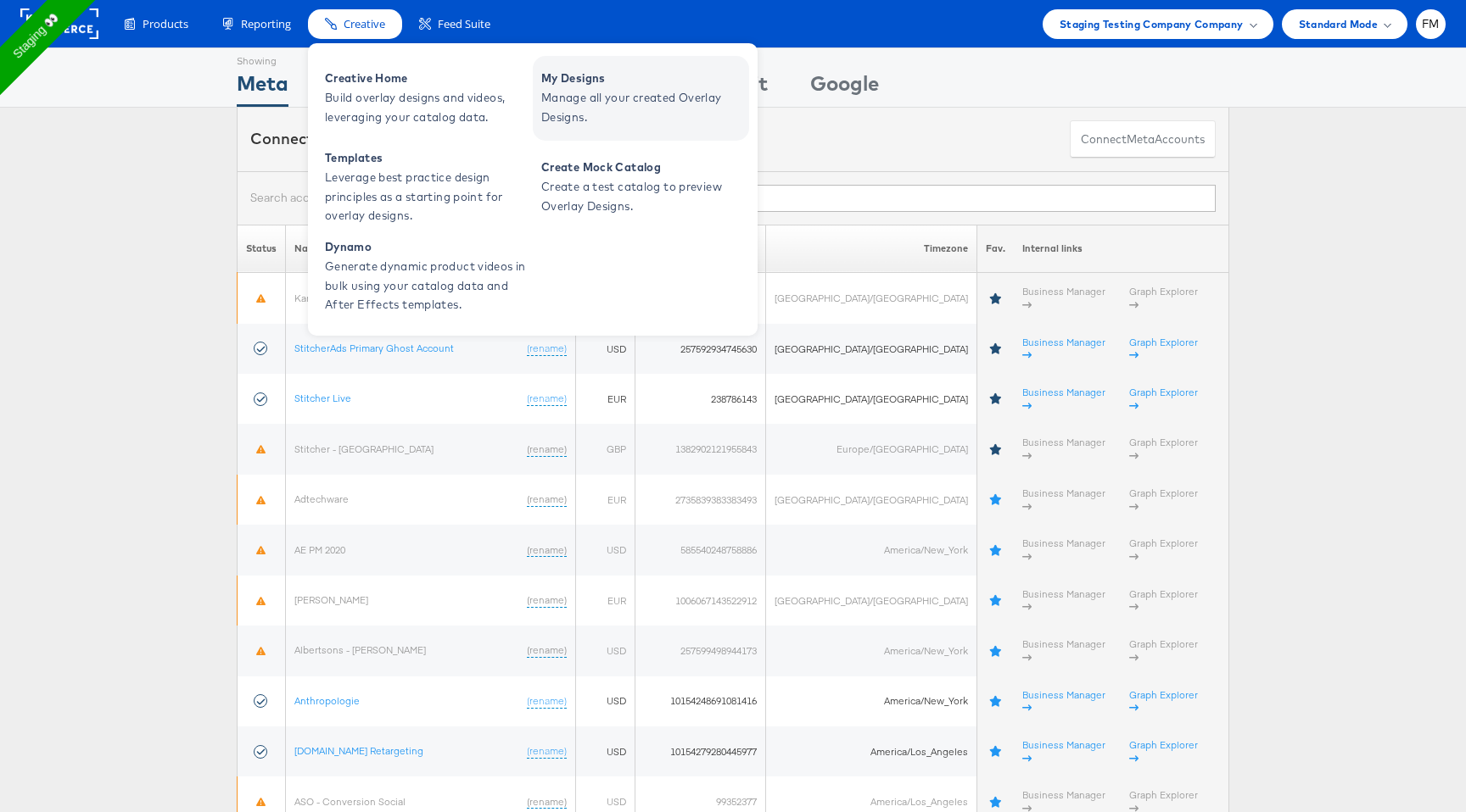
click at [627, 99] on span "Manage all your created Overlay Designs." at bounding box center [643, 108] width 204 height 39
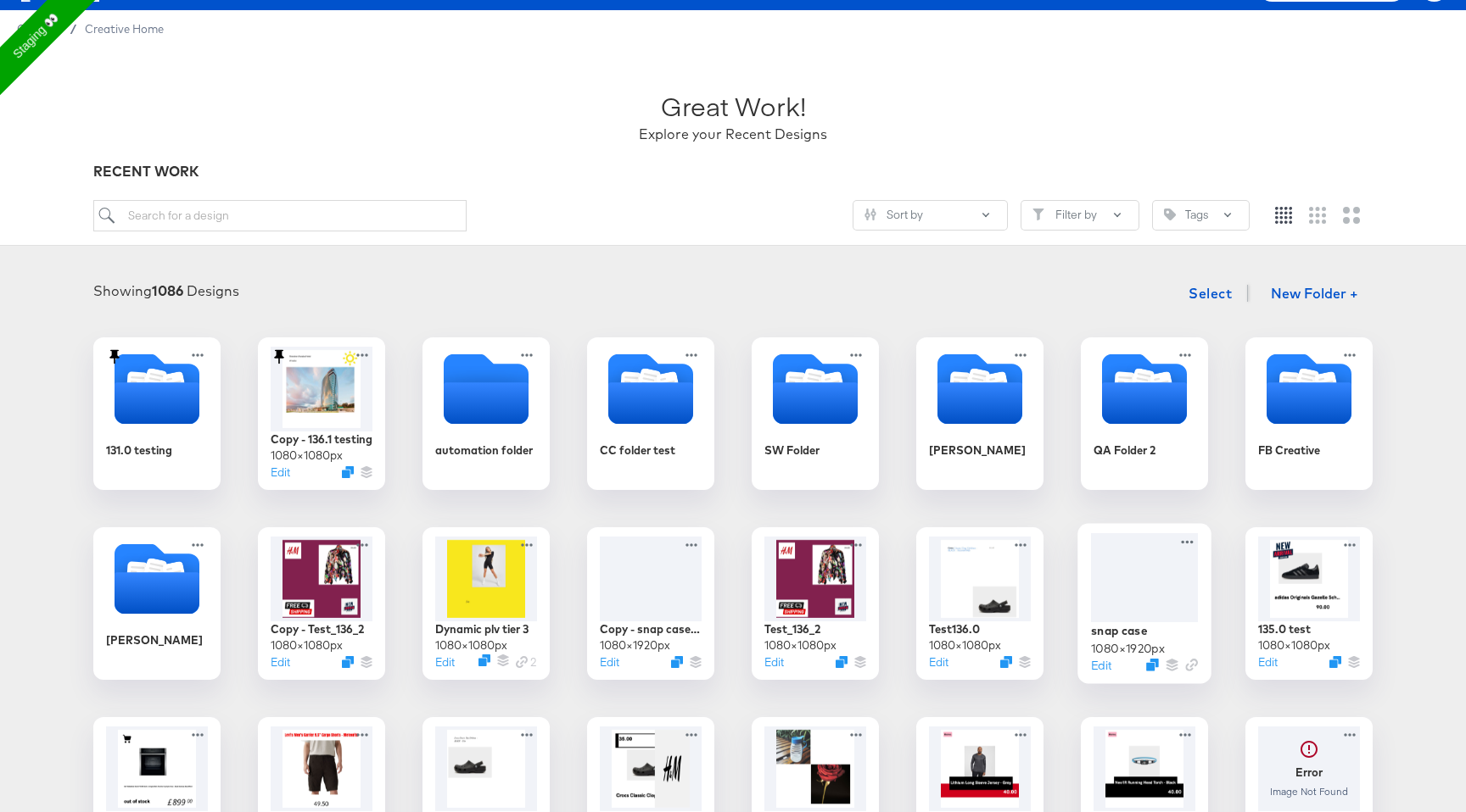
scroll to position [39, 0]
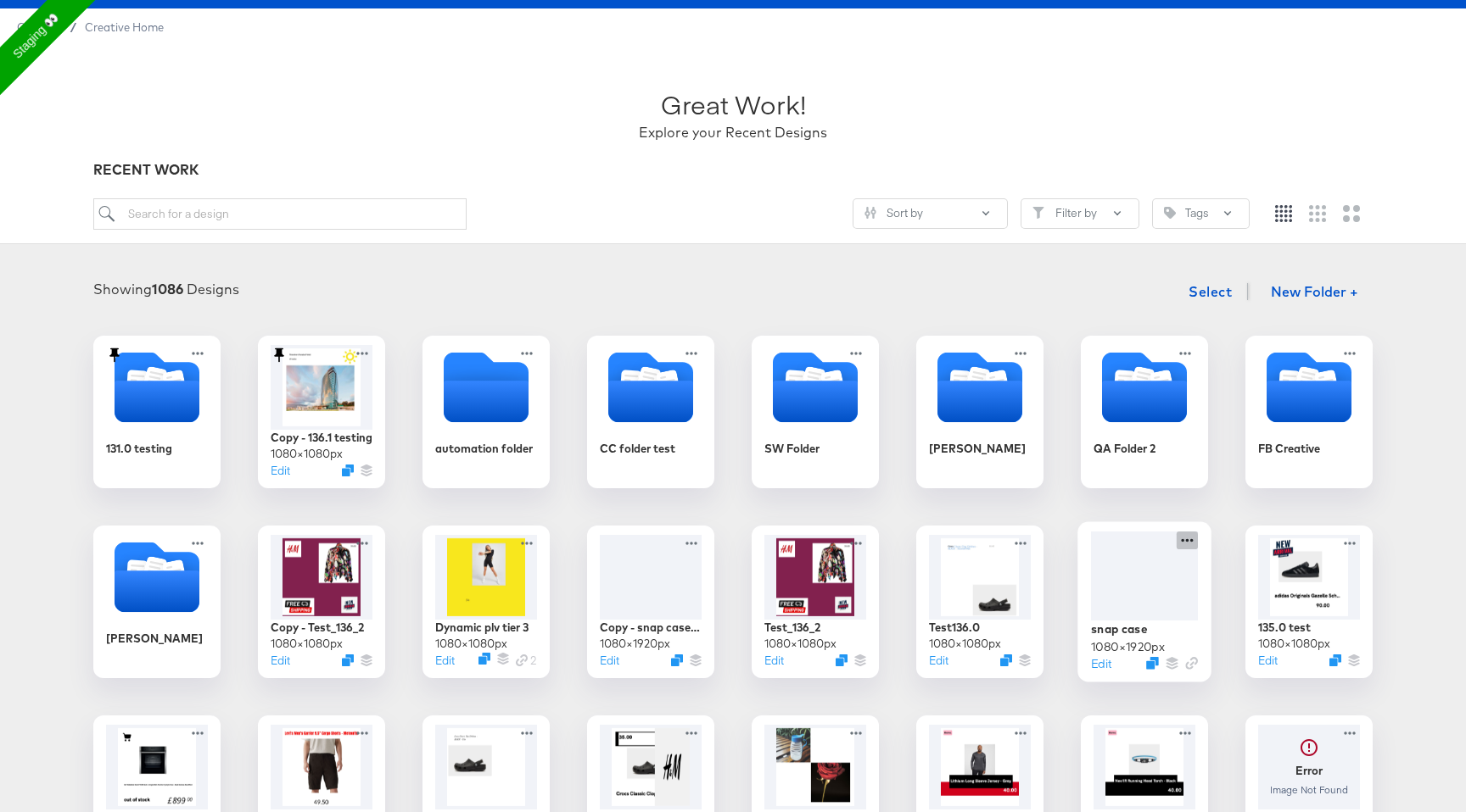
click at [1188, 542] on icon at bounding box center [1187, 540] width 22 height 18
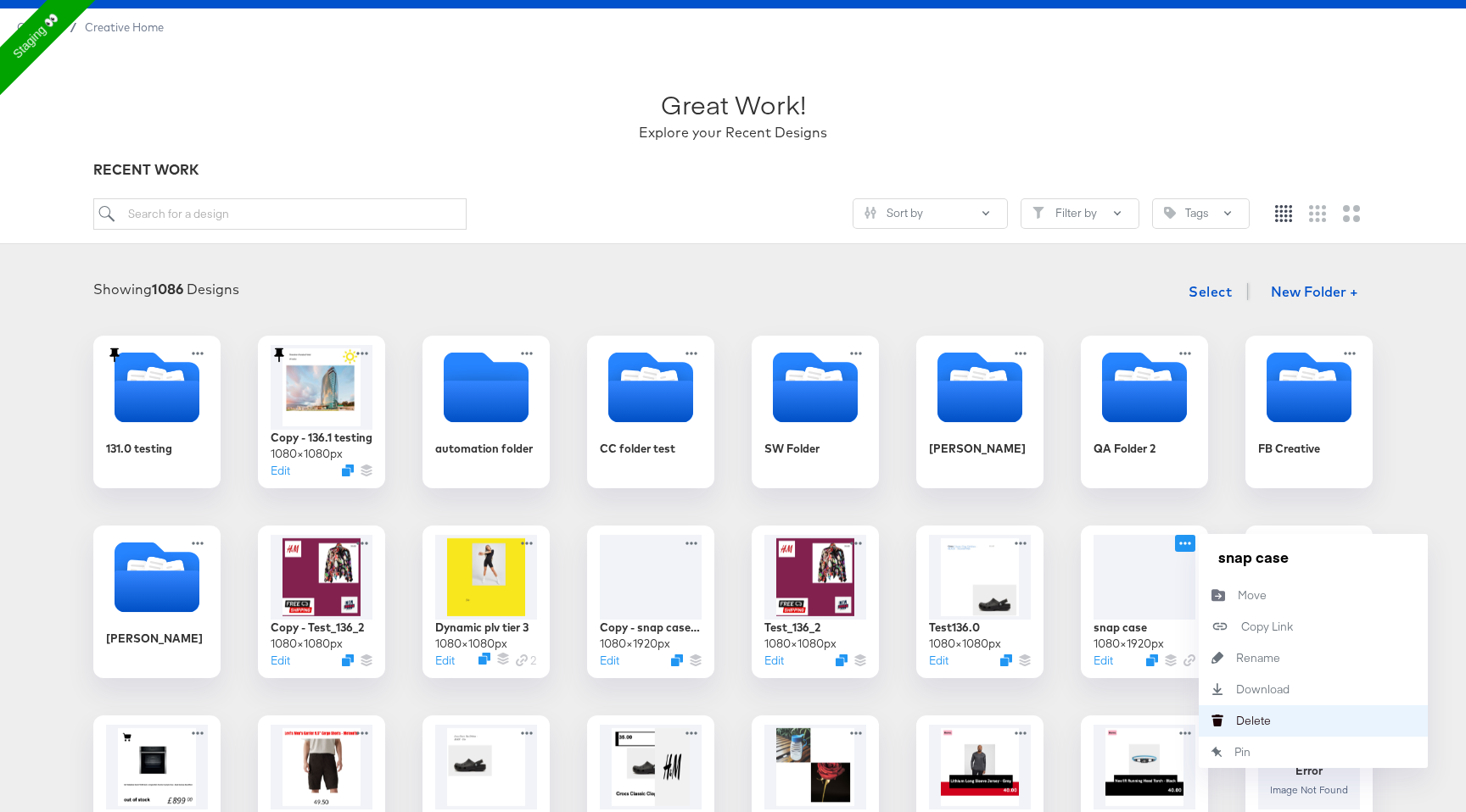
click at [1277, 712] on button "Delete Delete" at bounding box center [1313, 721] width 229 height 31
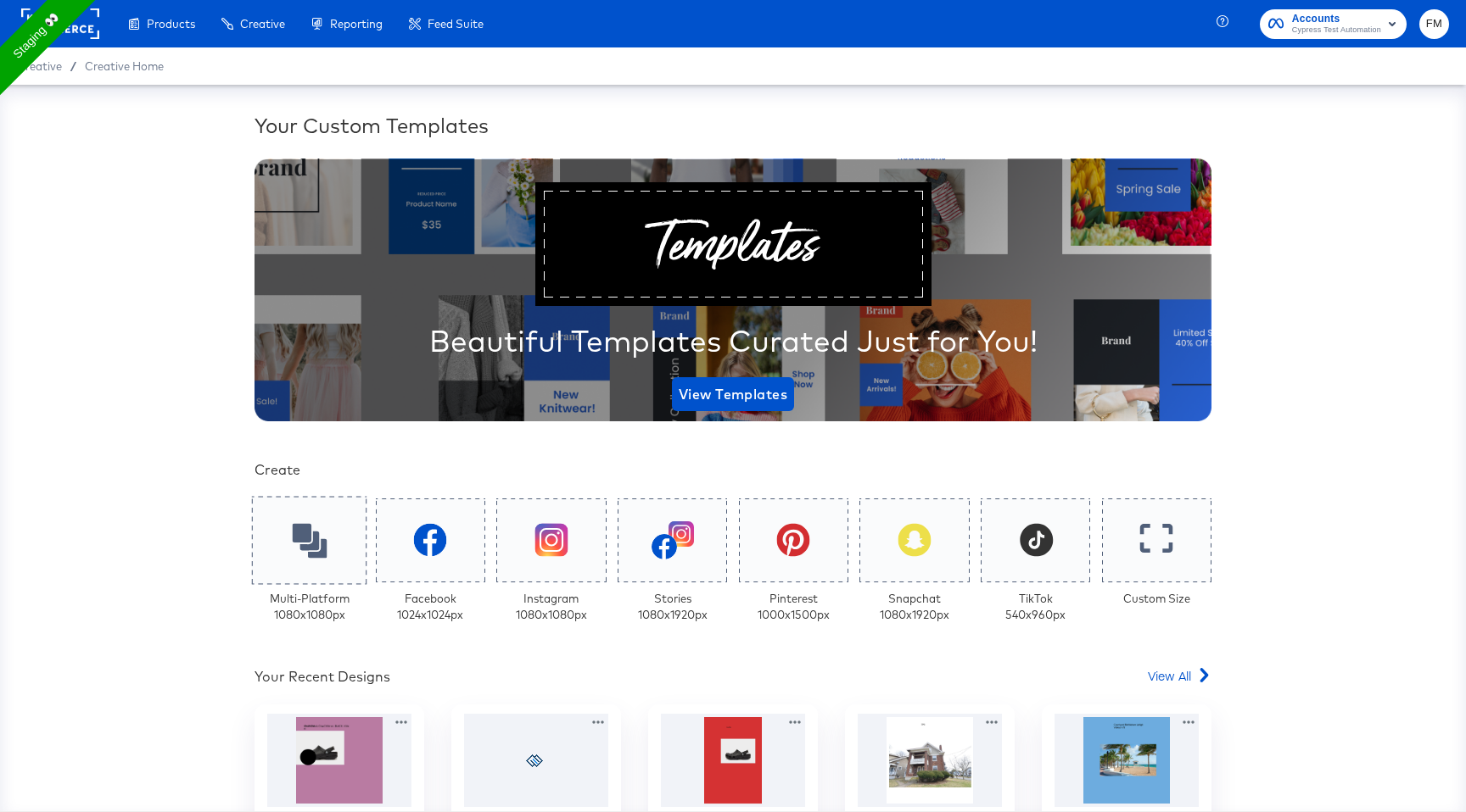
click at [298, 545] on icon at bounding box center [309, 541] width 35 height 35
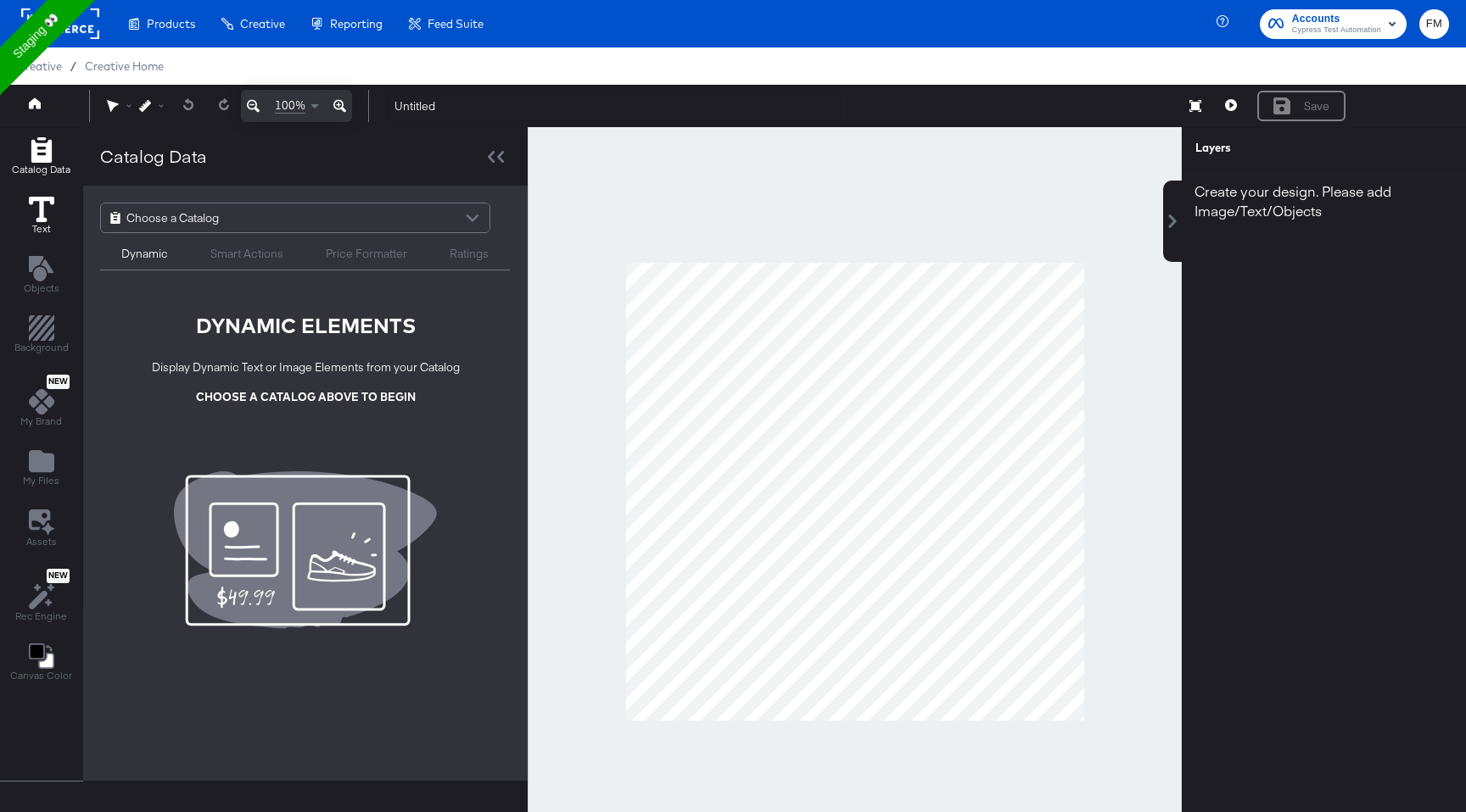
click at [28, 213] on icon at bounding box center [41, 209] width 25 height 25
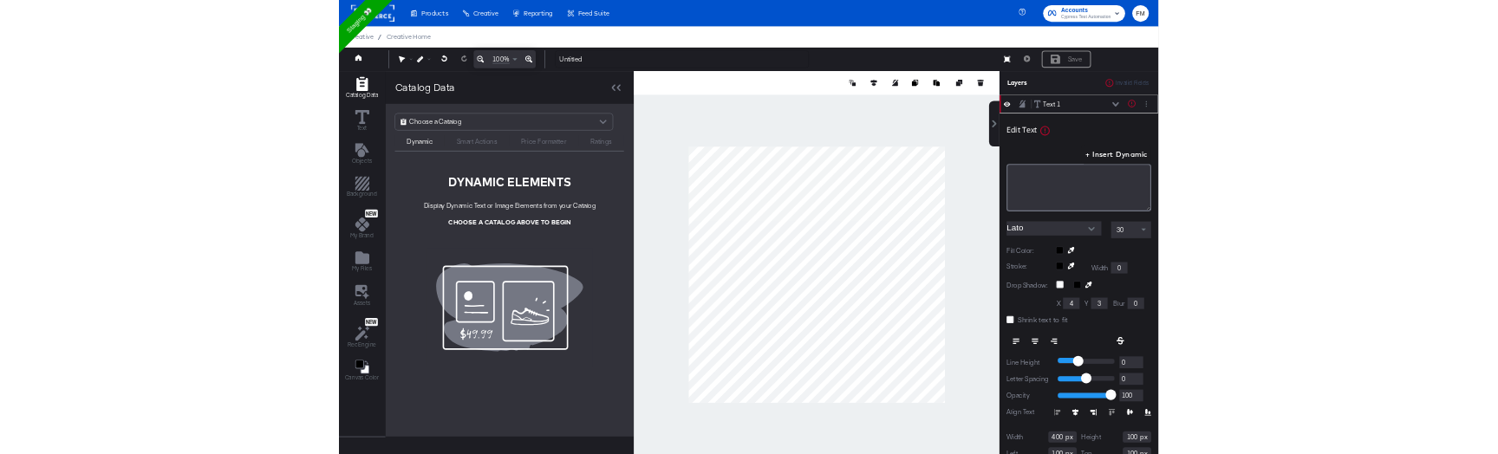
scroll to position [17, 0]
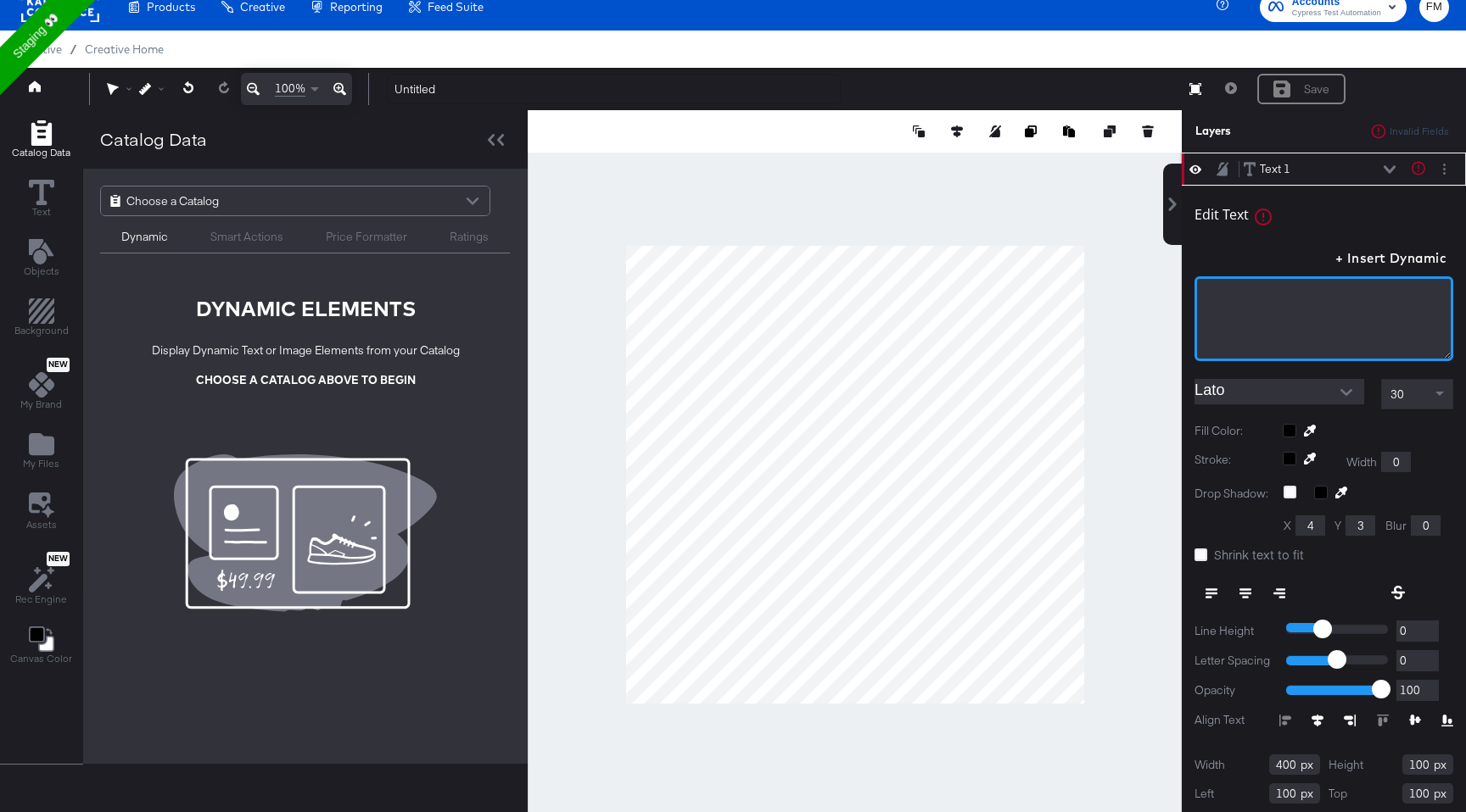
click at [1277, 340] on div "﻿" at bounding box center [1323, 319] width 258 height 85
click at [1260, 263] on div "fran﻿" at bounding box center [1323, 301] width 258 height 118
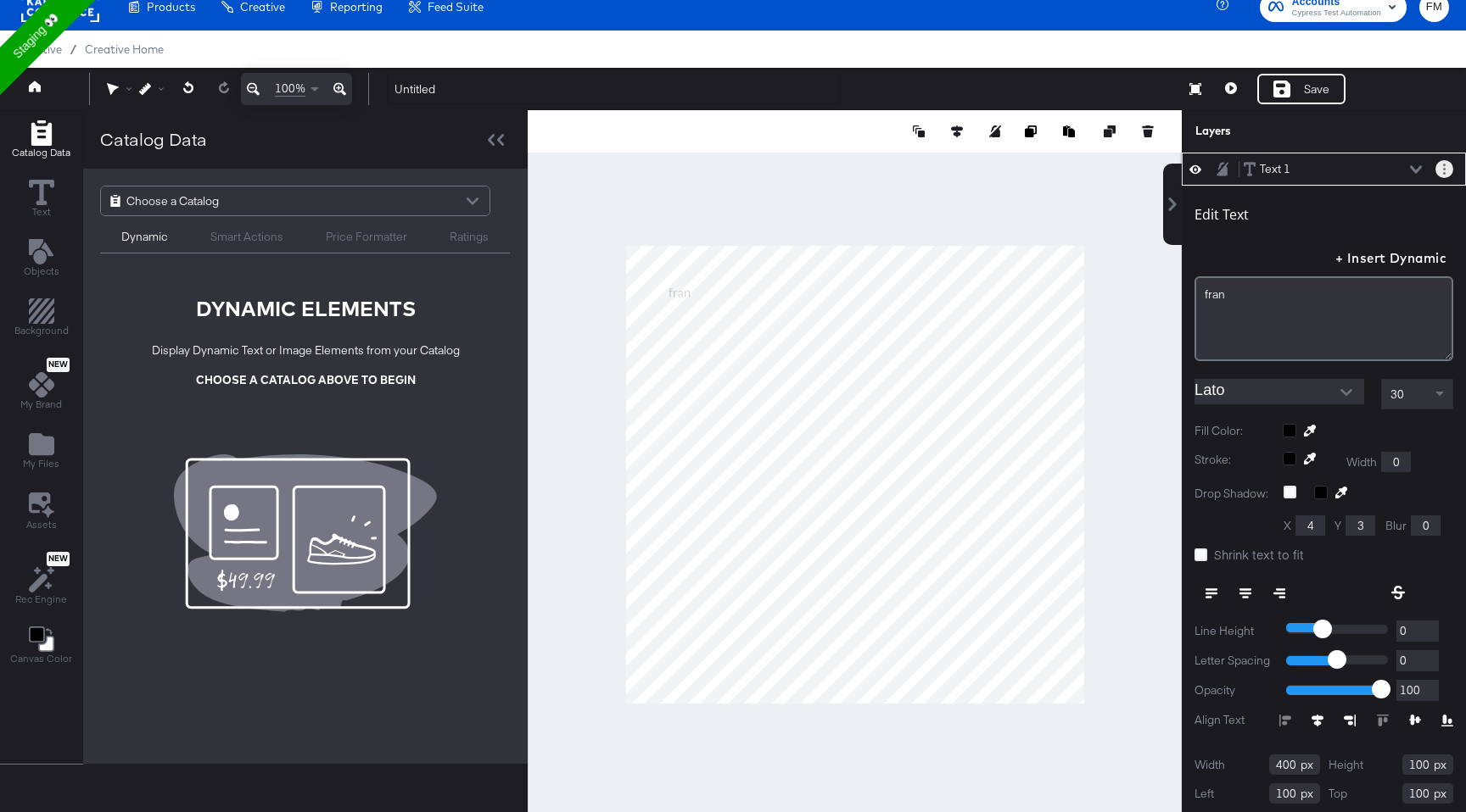
click at [1442, 166] on button "Layer Options" at bounding box center [1444, 169] width 18 height 18
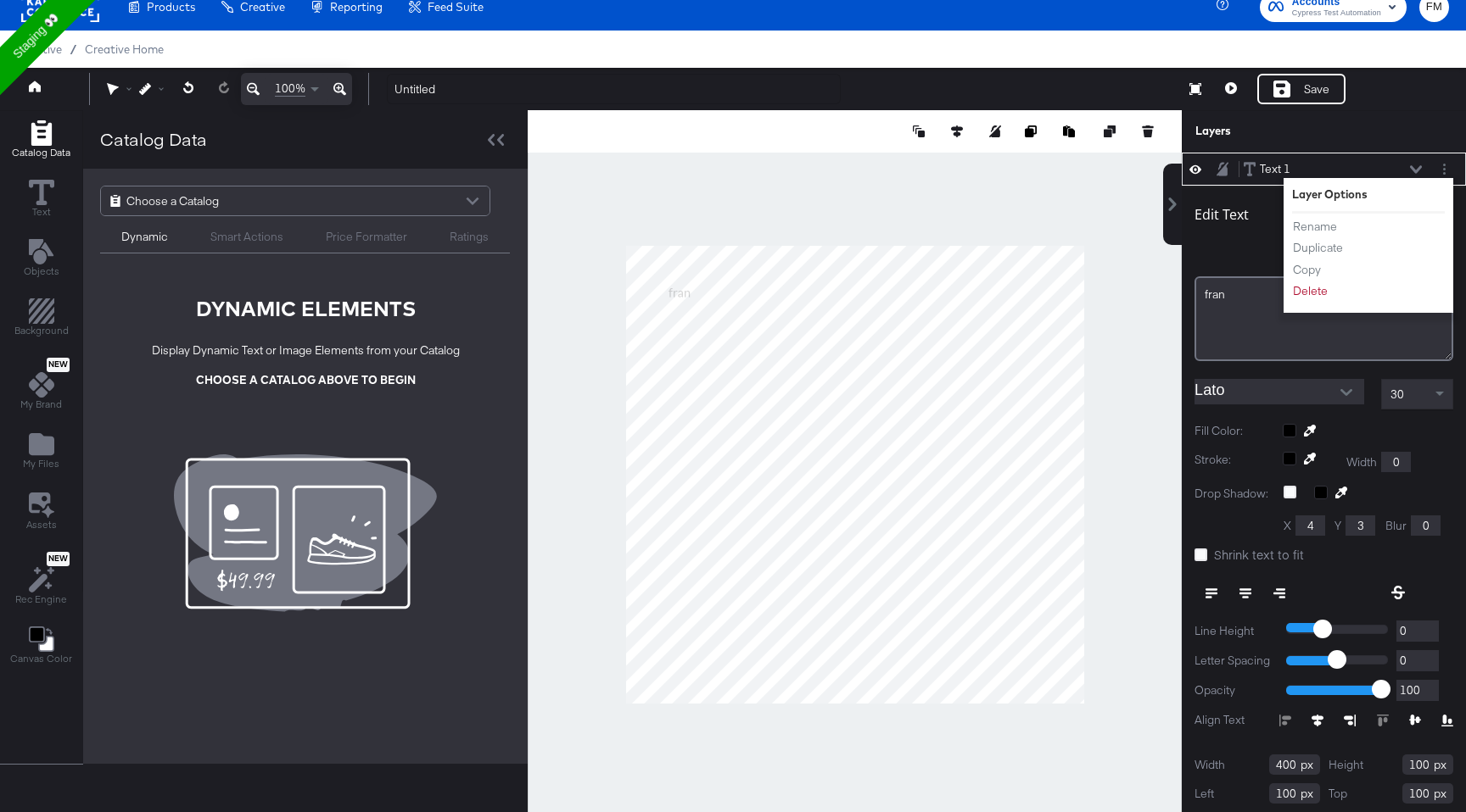
click at [1358, 226] on li "Rename" at bounding box center [1338, 227] width 93 height 18
click at [1317, 229] on button "Rename" at bounding box center [1314, 227] width 46 height 18
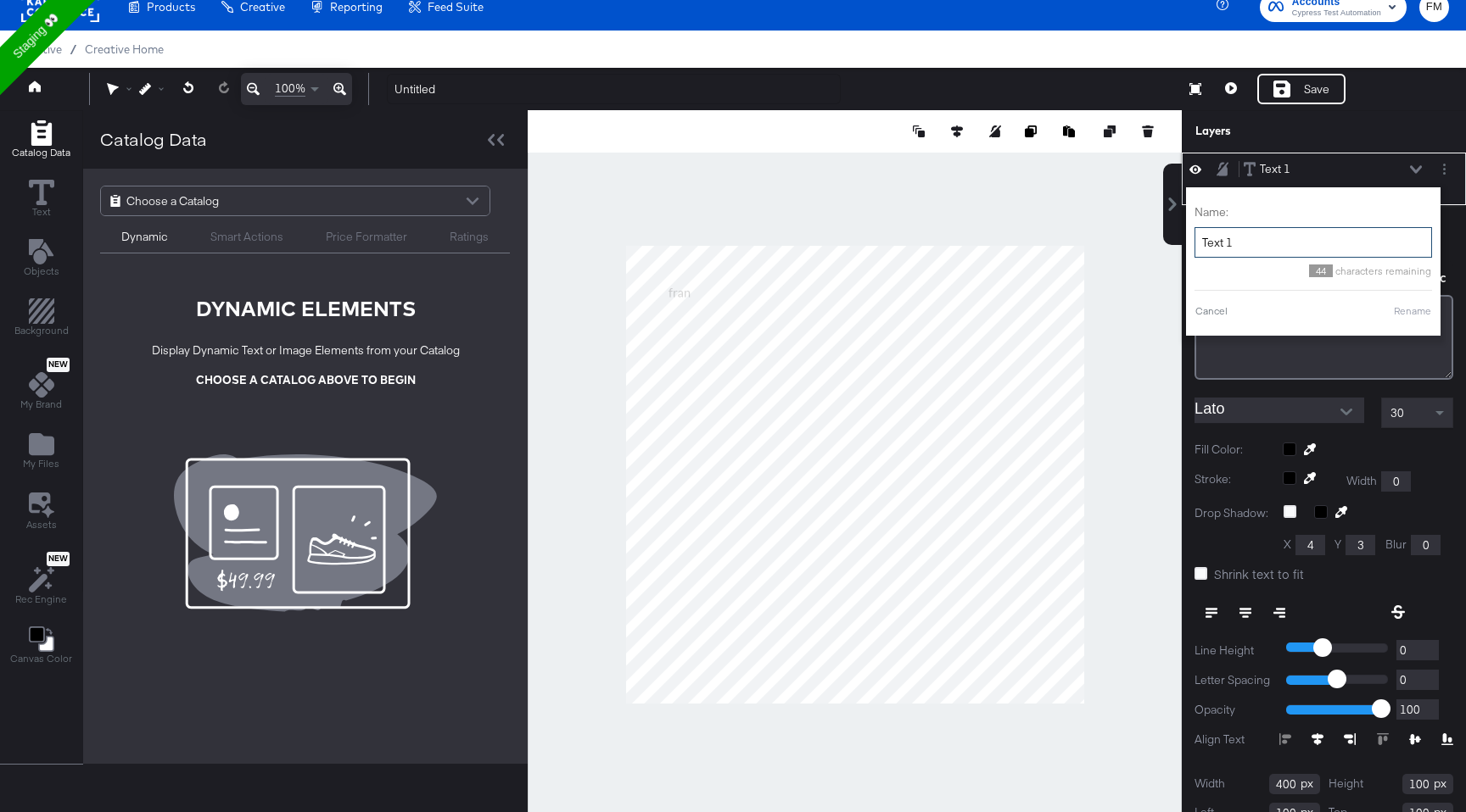
click at [1301, 239] on input "Text 1" at bounding box center [1312, 243] width 238 height 31
type input "Text 1yhhy"
click at [1451, 233] on div "Edit Text" at bounding box center [1323, 237] width 258 height 23
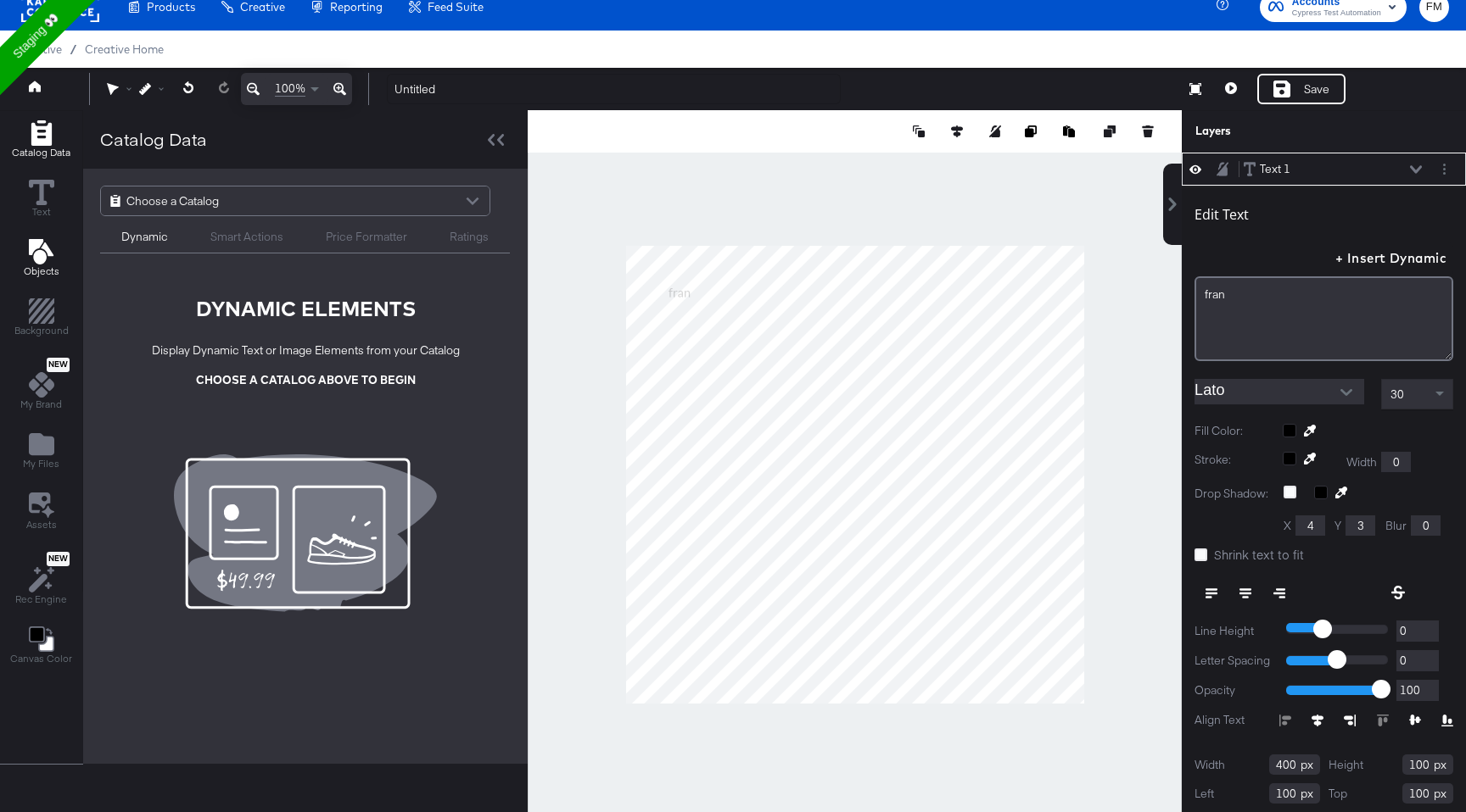
click at [38, 252] on icon "Add Text" at bounding box center [40, 251] width 24 height 25
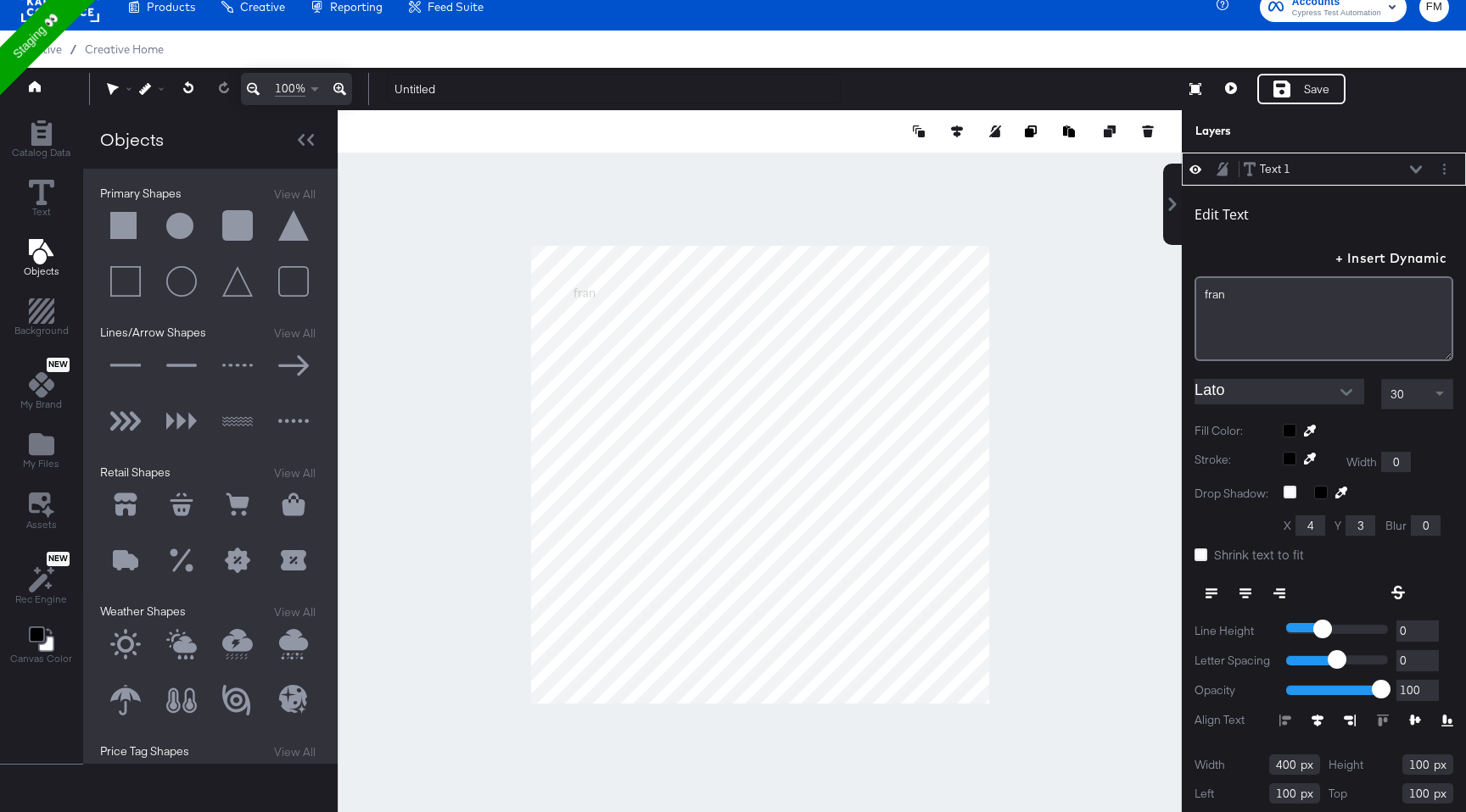
click at [182, 235] on button at bounding box center [181, 226] width 51 height 51
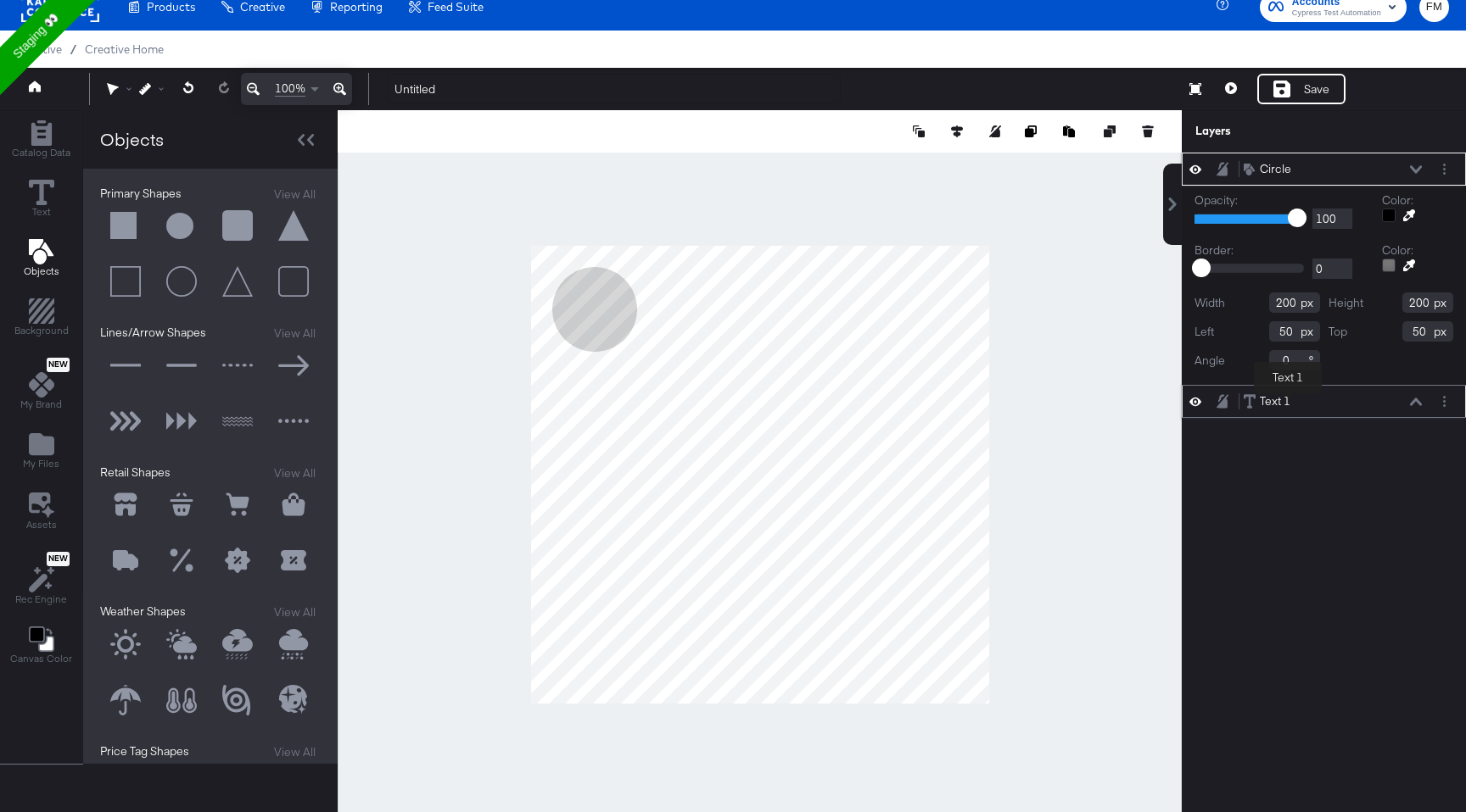
click at [1288, 405] on div "Text 1" at bounding box center [1274, 401] width 30 height 16
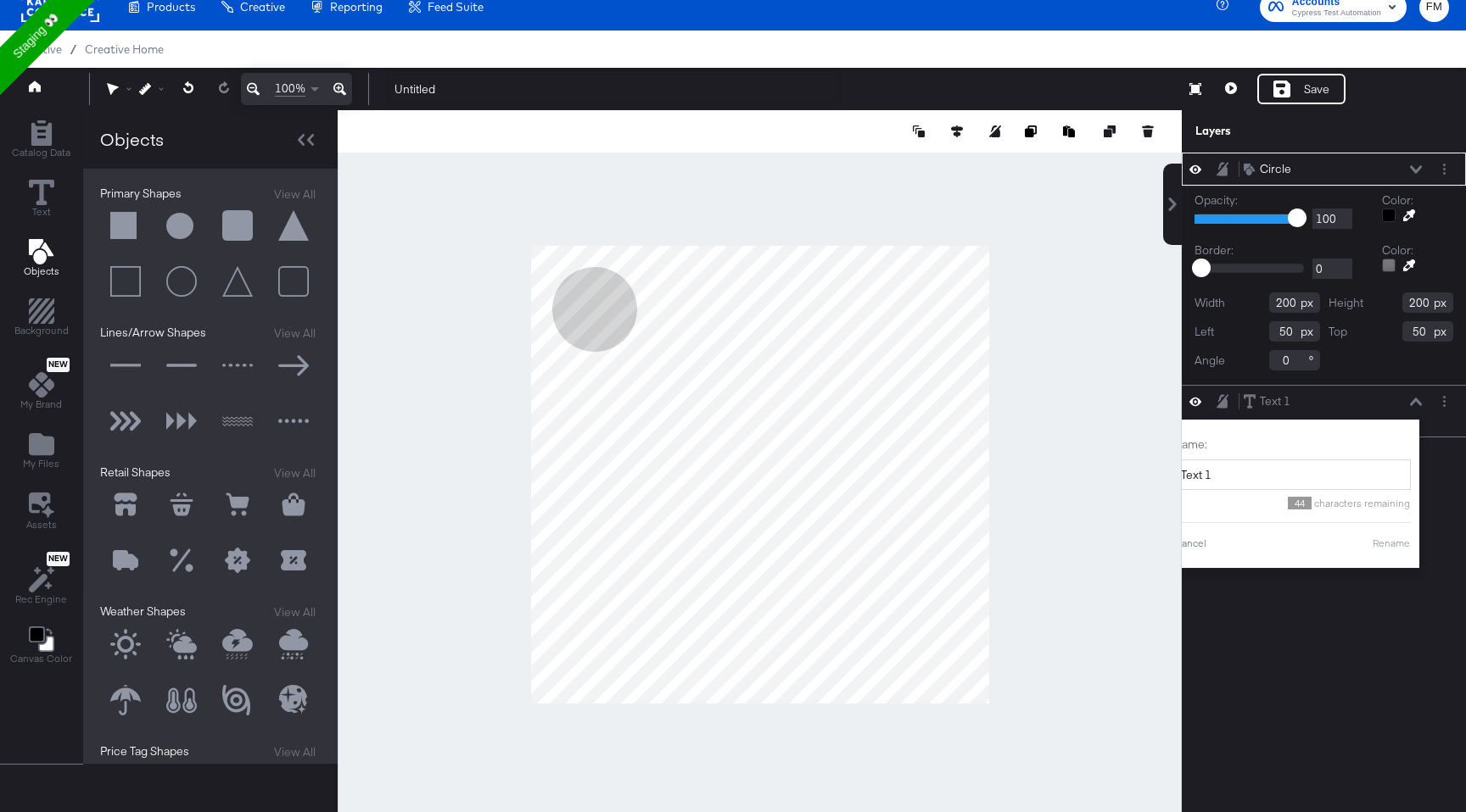
click at [1465, 677] on div "Circle Circle Opacity: 1 100 100 Color: Guides Border: 0 98 0 Color: Guides Wid…" at bounding box center [1323, 482] width 284 height 659
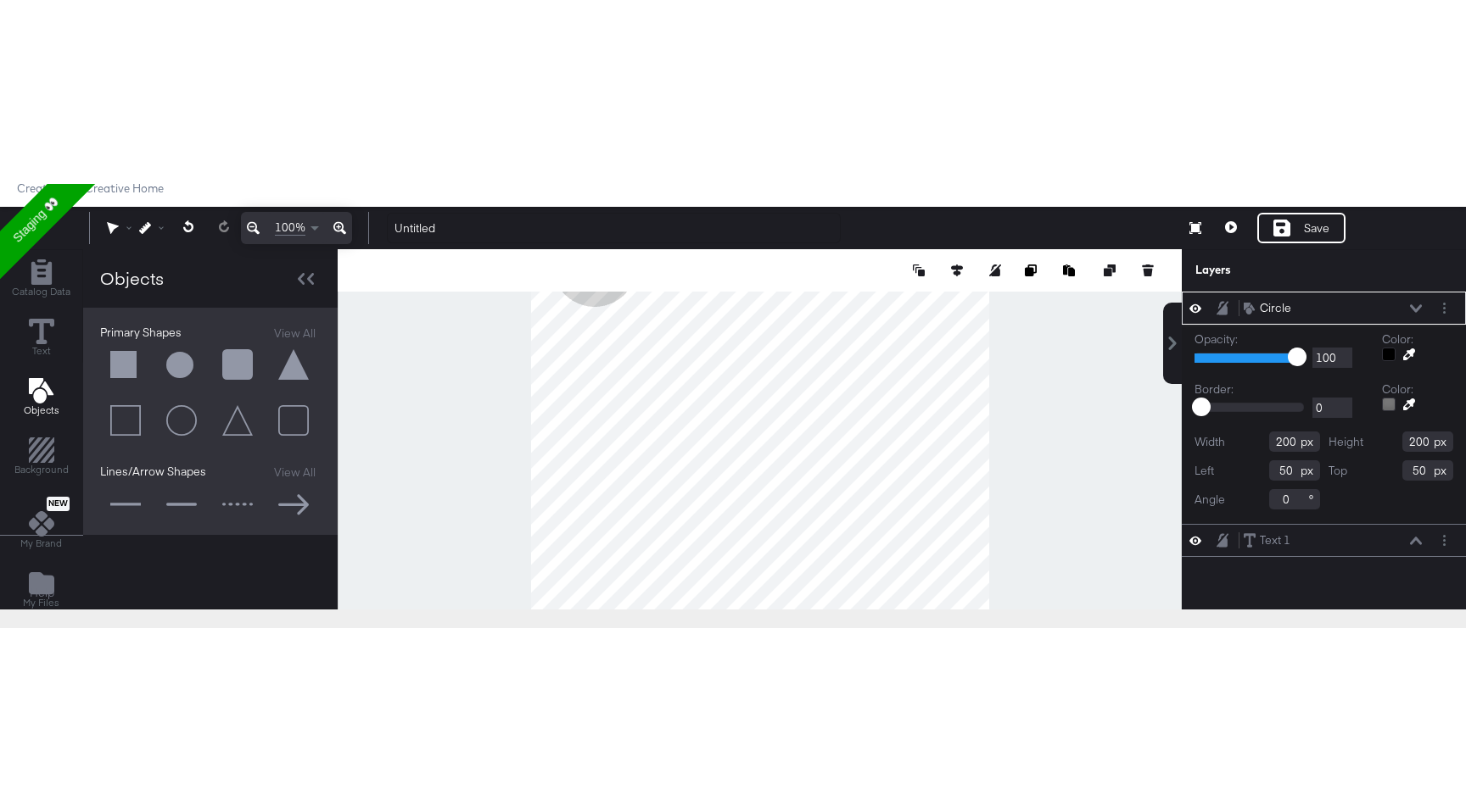
scroll to position [0, 0]
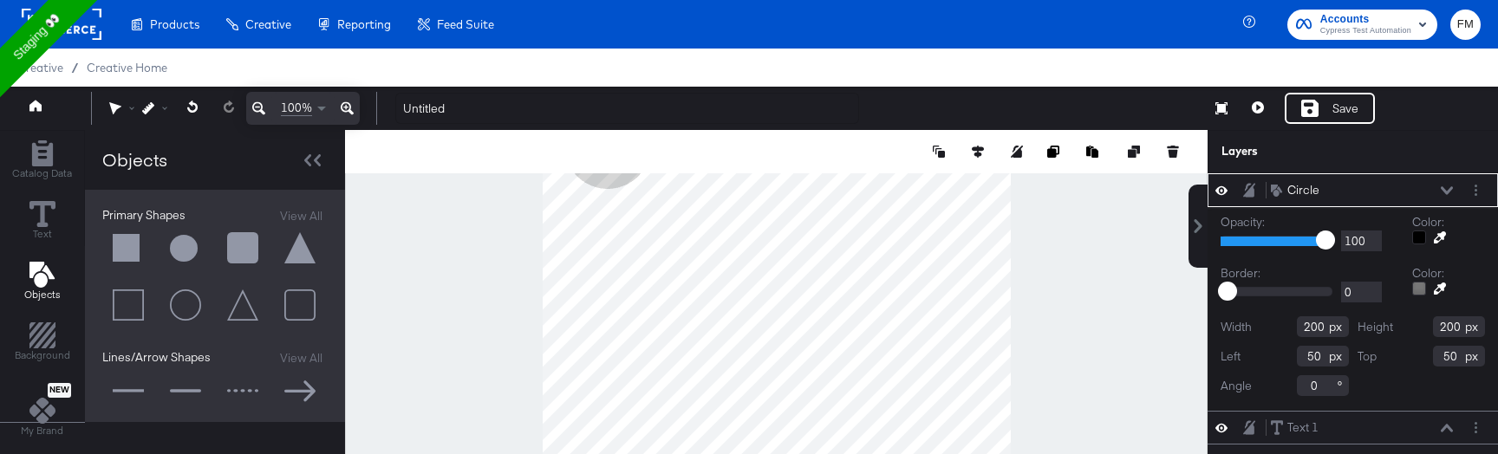
click at [89, 25] on rect at bounding box center [62, 24] width 80 height 31
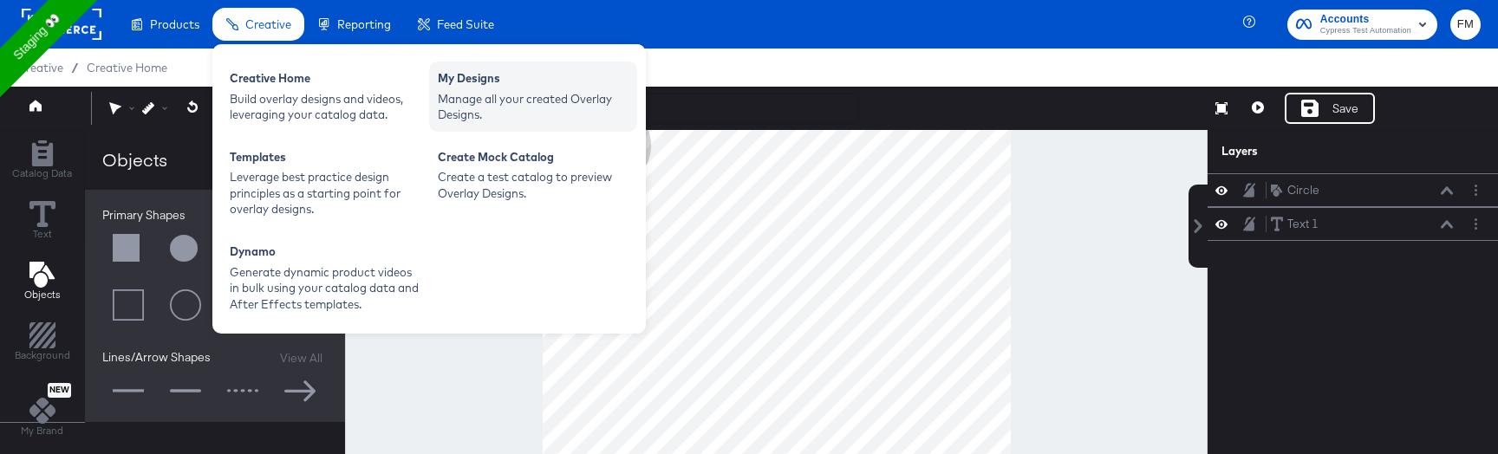
click at [477, 81] on div "My Designs" at bounding box center [533, 80] width 191 height 21
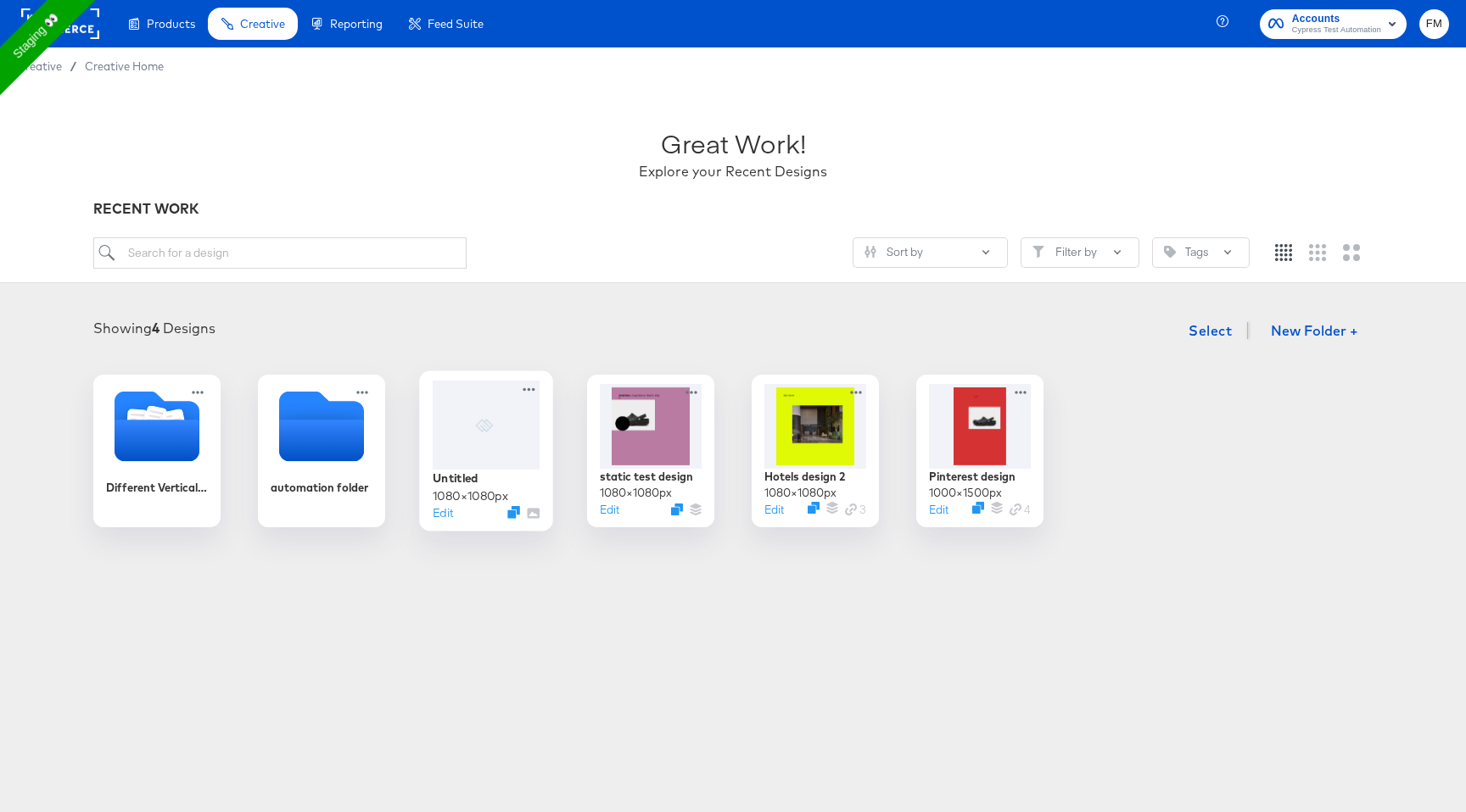
click at [481, 479] on div "Untitled 1080 × 1080 px Edit" at bounding box center [485, 495] width 107 height 52
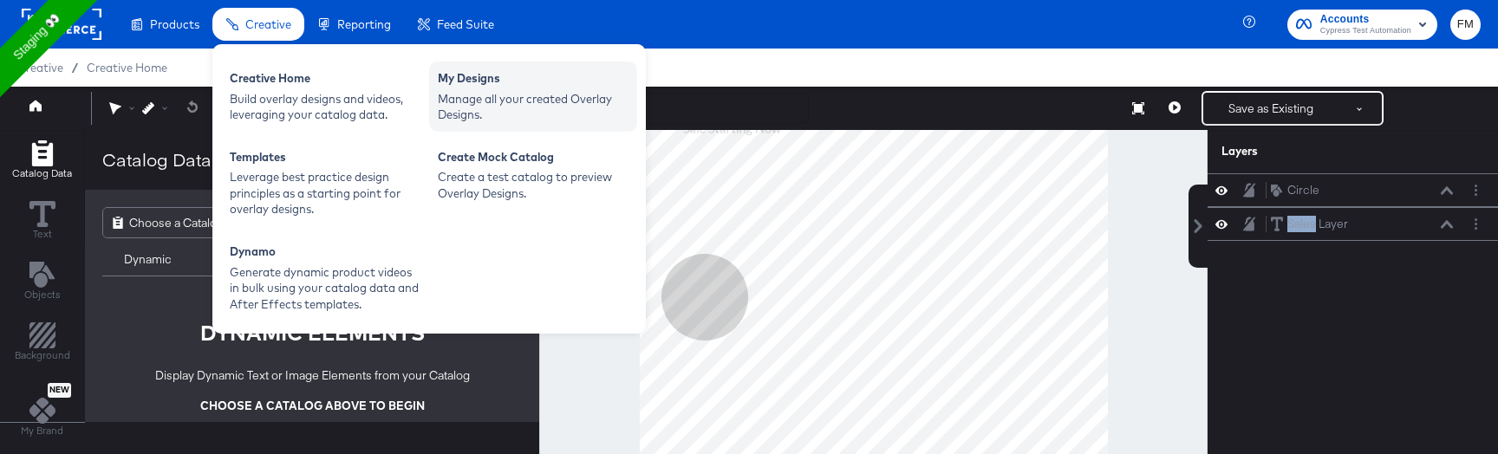
click at [517, 113] on div "Manage all your created Overlay Designs." at bounding box center [533, 107] width 191 height 32
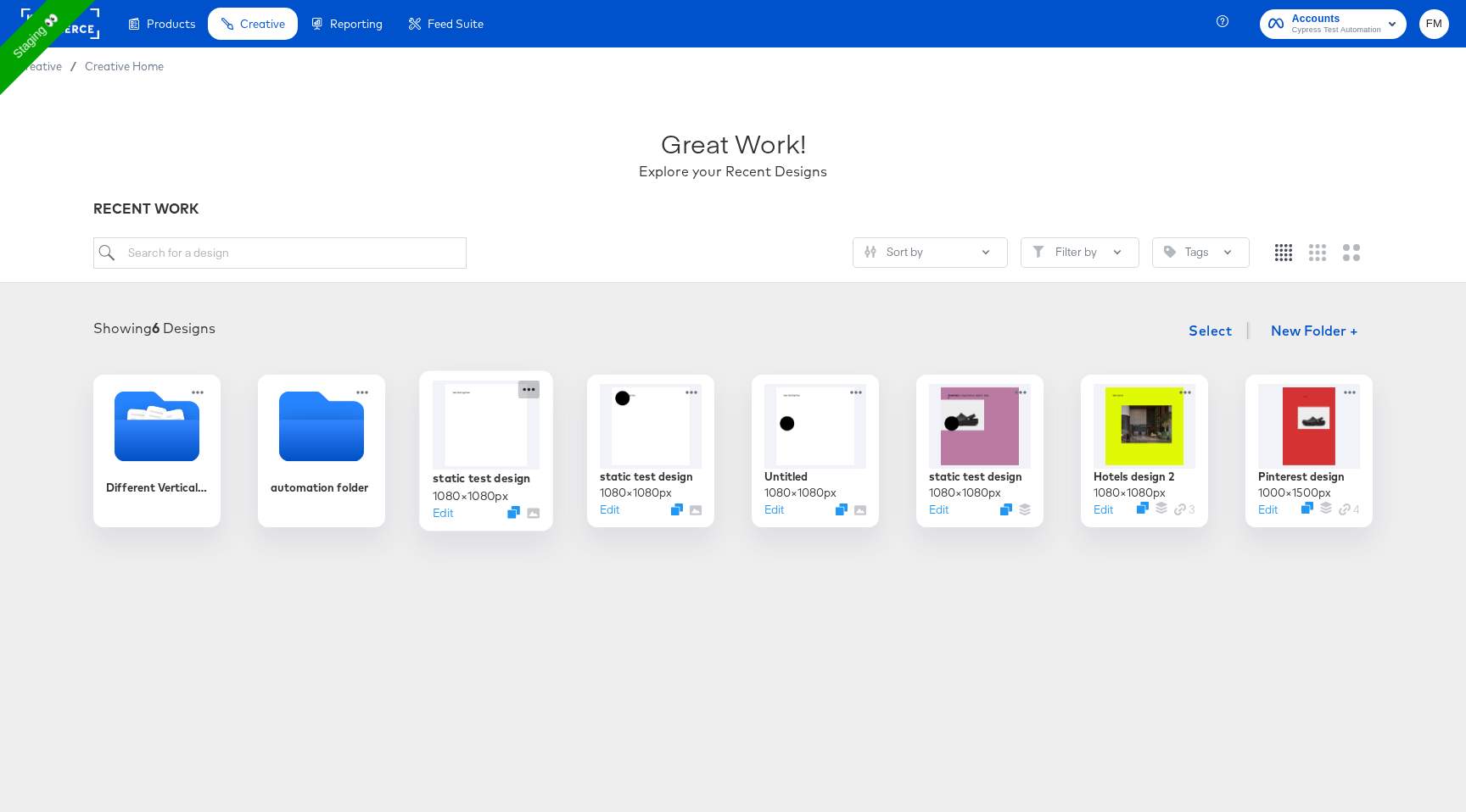
click at [534, 391] on icon at bounding box center [529, 389] width 22 height 18
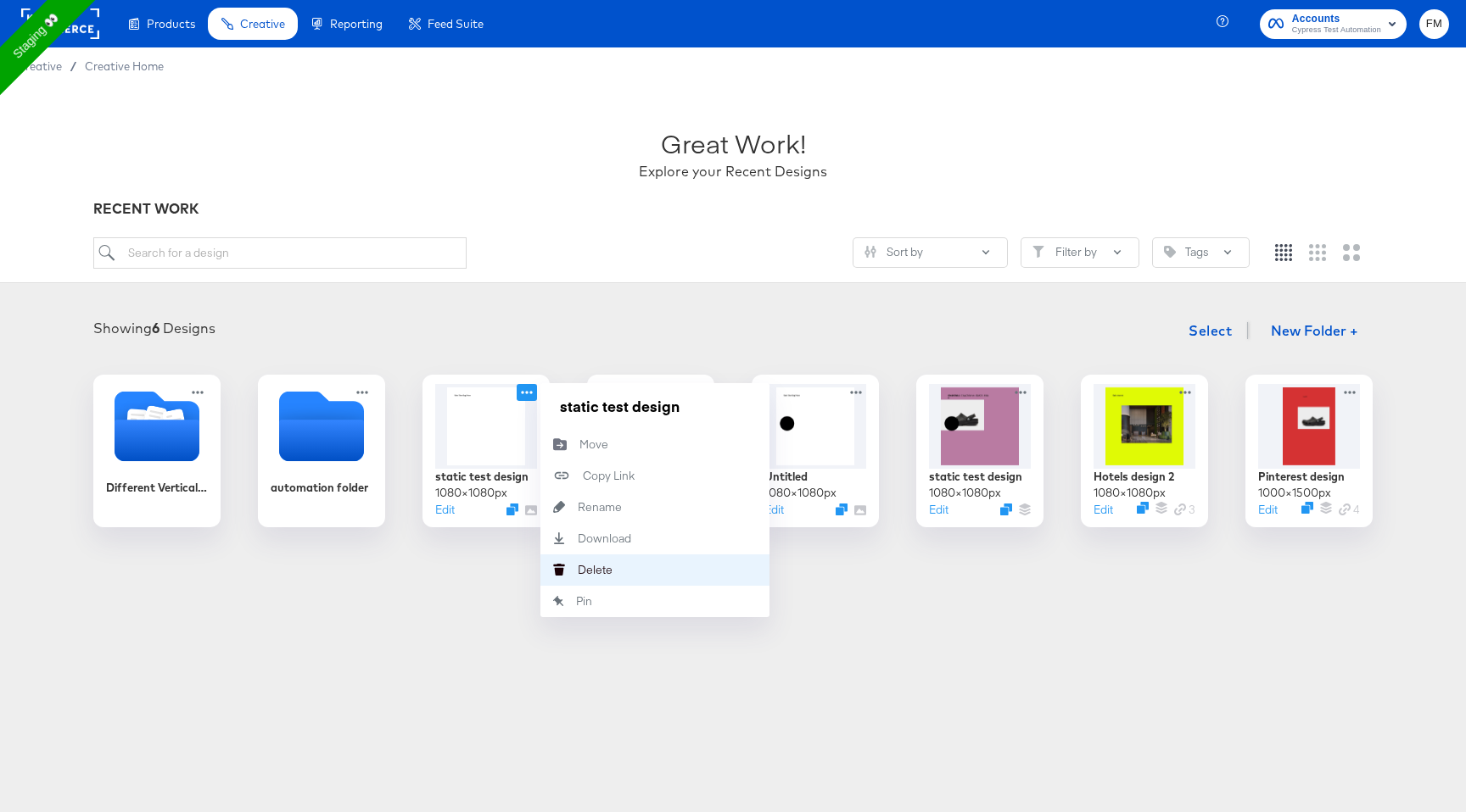
click at [577, 569] on div "Delete Delete" at bounding box center [577, 569] width 0 height 0
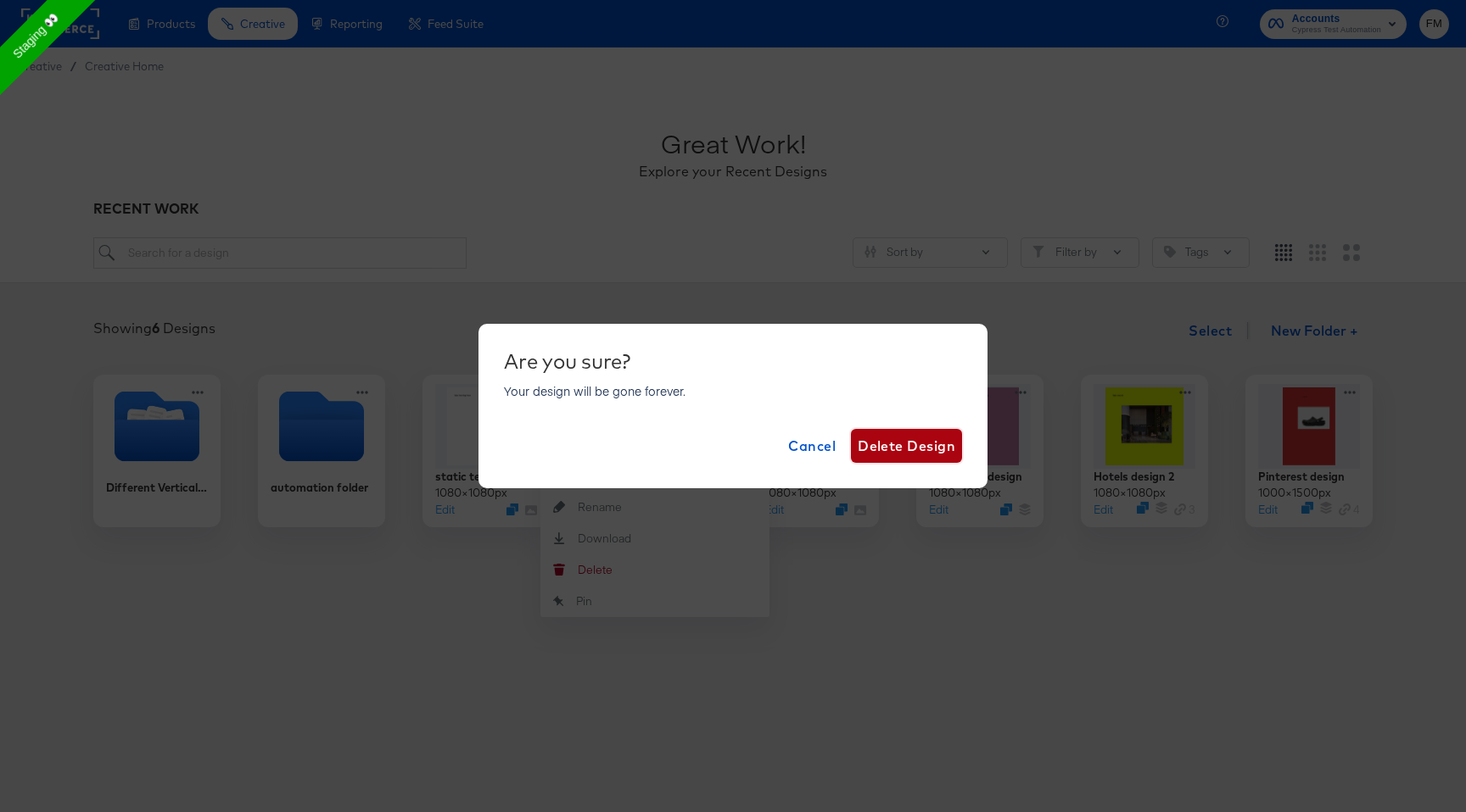
click at [932, 452] on span "Delete Design" at bounding box center [906, 446] width 98 height 23
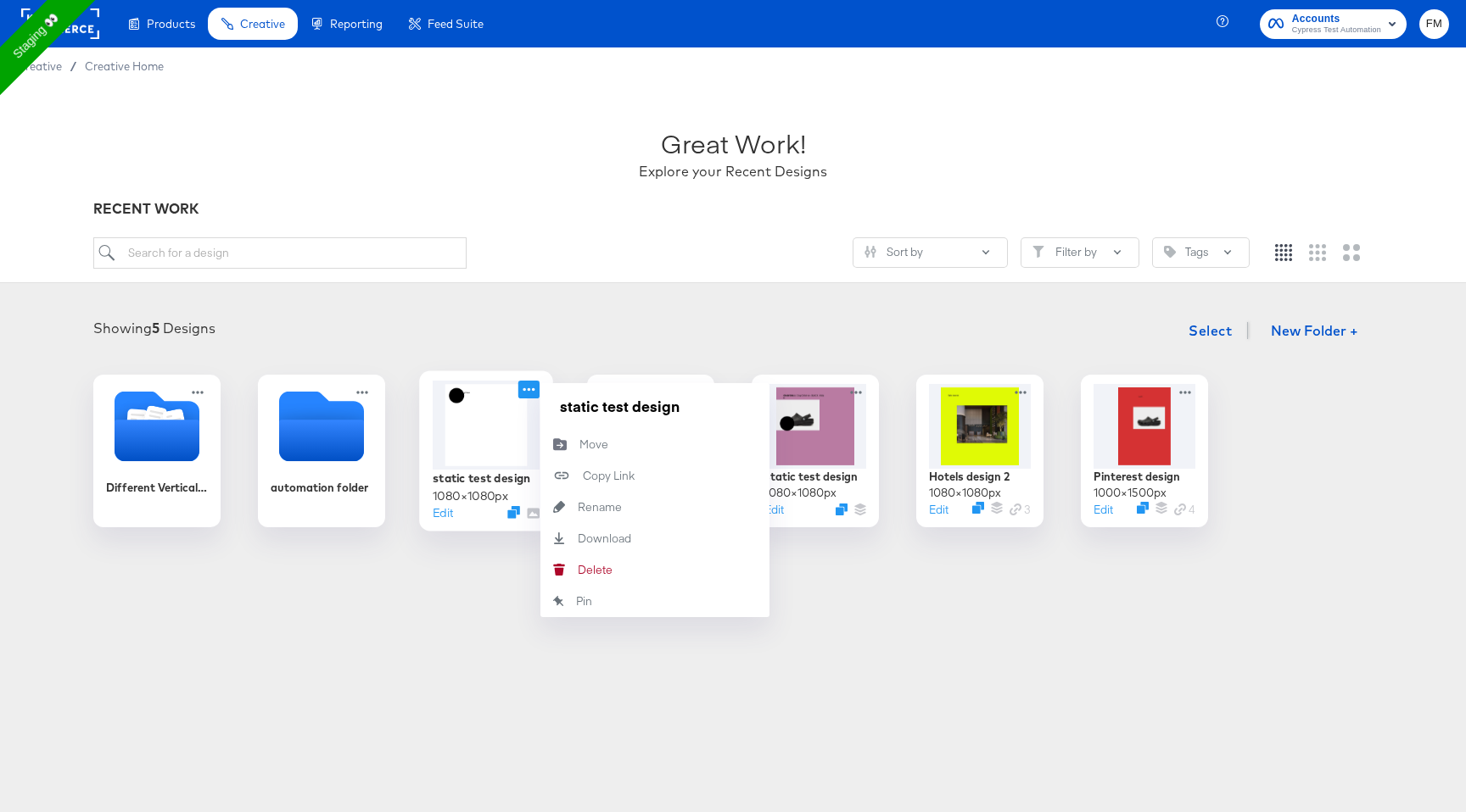
click at [536, 395] on icon at bounding box center [529, 389] width 22 height 18
click at [644, 564] on button "Delete Delete" at bounding box center [655, 570] width 229 height 31
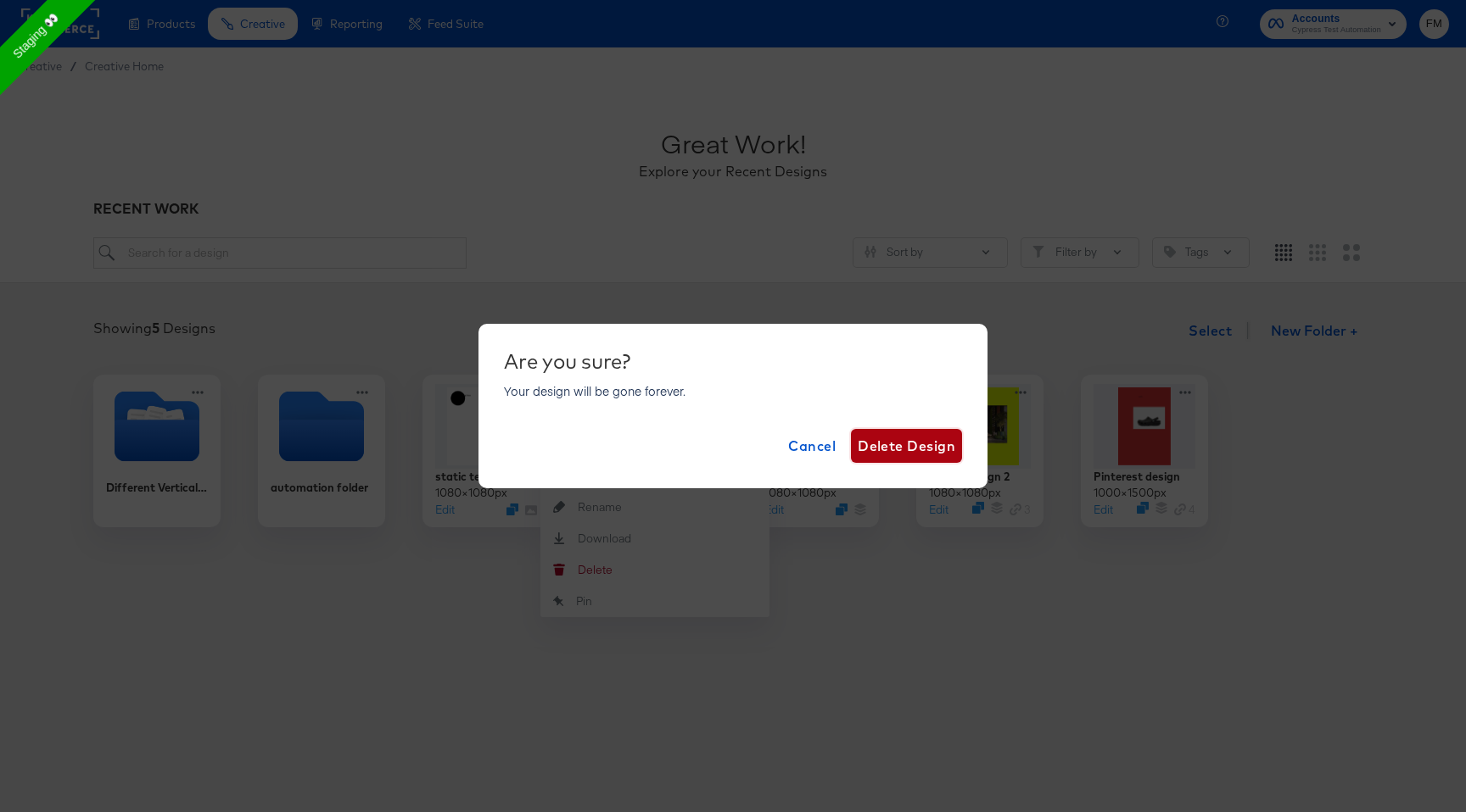
click at [902, 448] on span "Delete Design" at bounding box center [906, 446] width 98 height 23
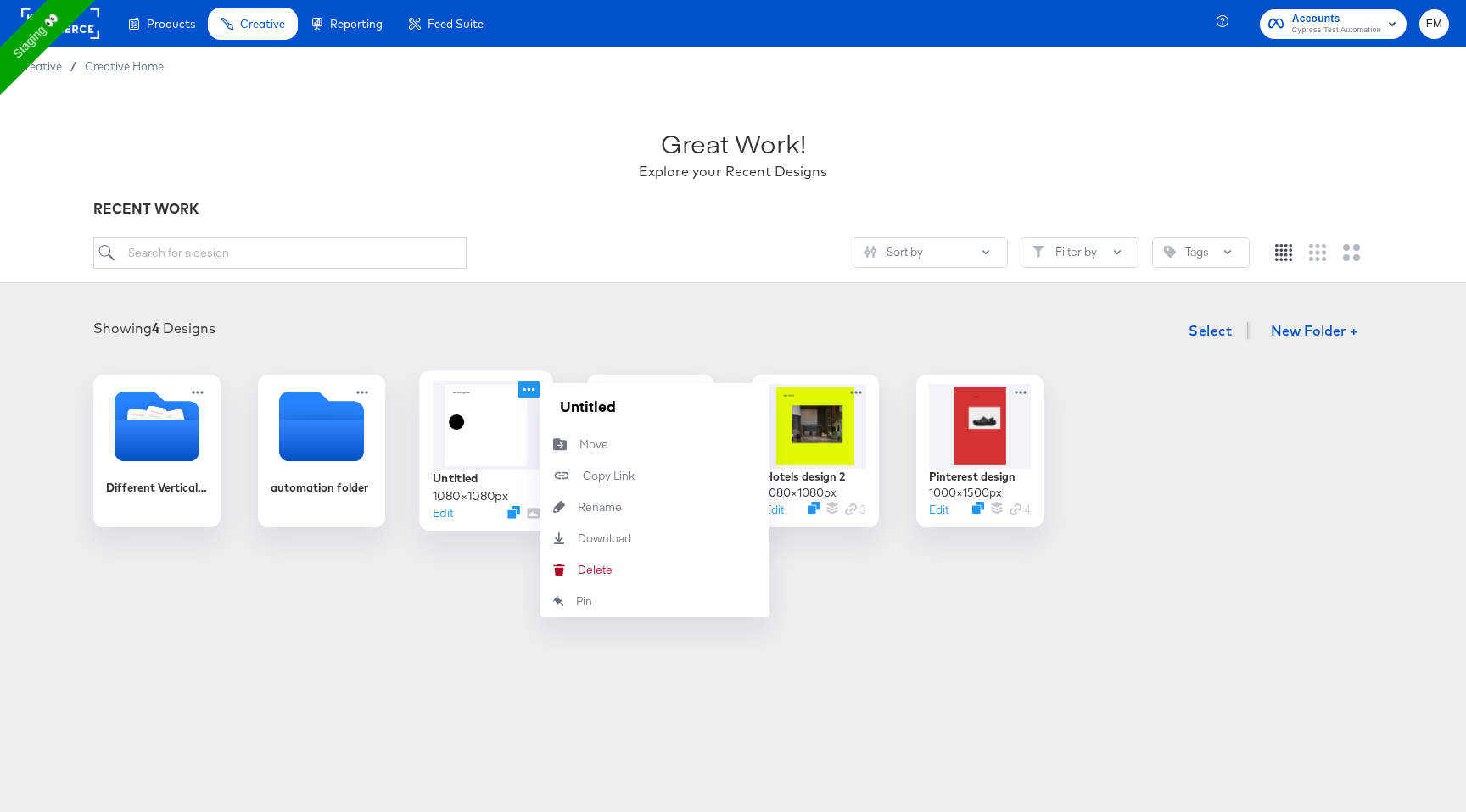
click at [531, 391] on icon at bounding box center [529, 389] width 22 height 18
click at [645, 576] on button "Delete Delete" at bounding box center [655, 570] width 229 height 31
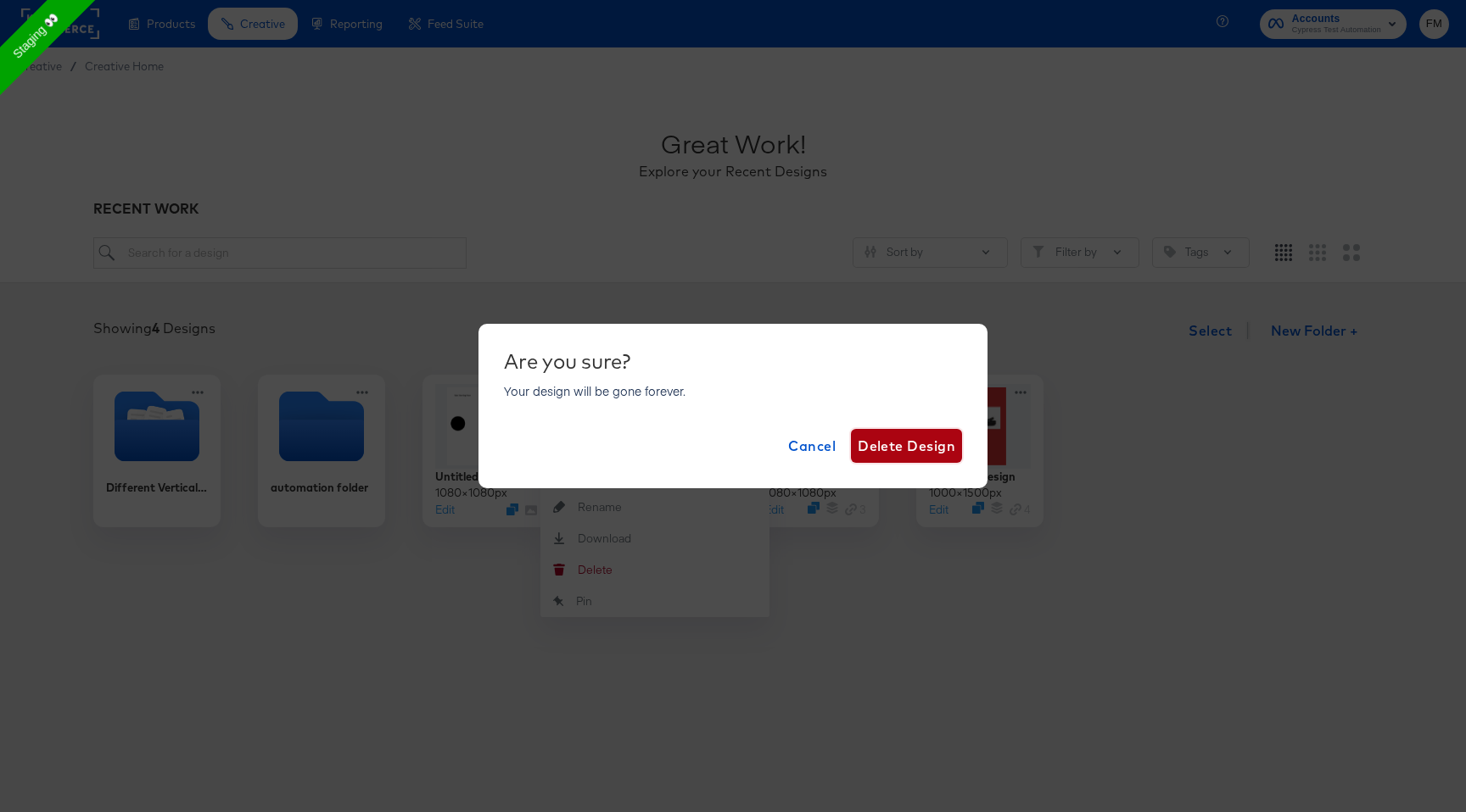
click at [914, 443] on span "Delete Design" at bounding box center [906, 446] width 98 height 23
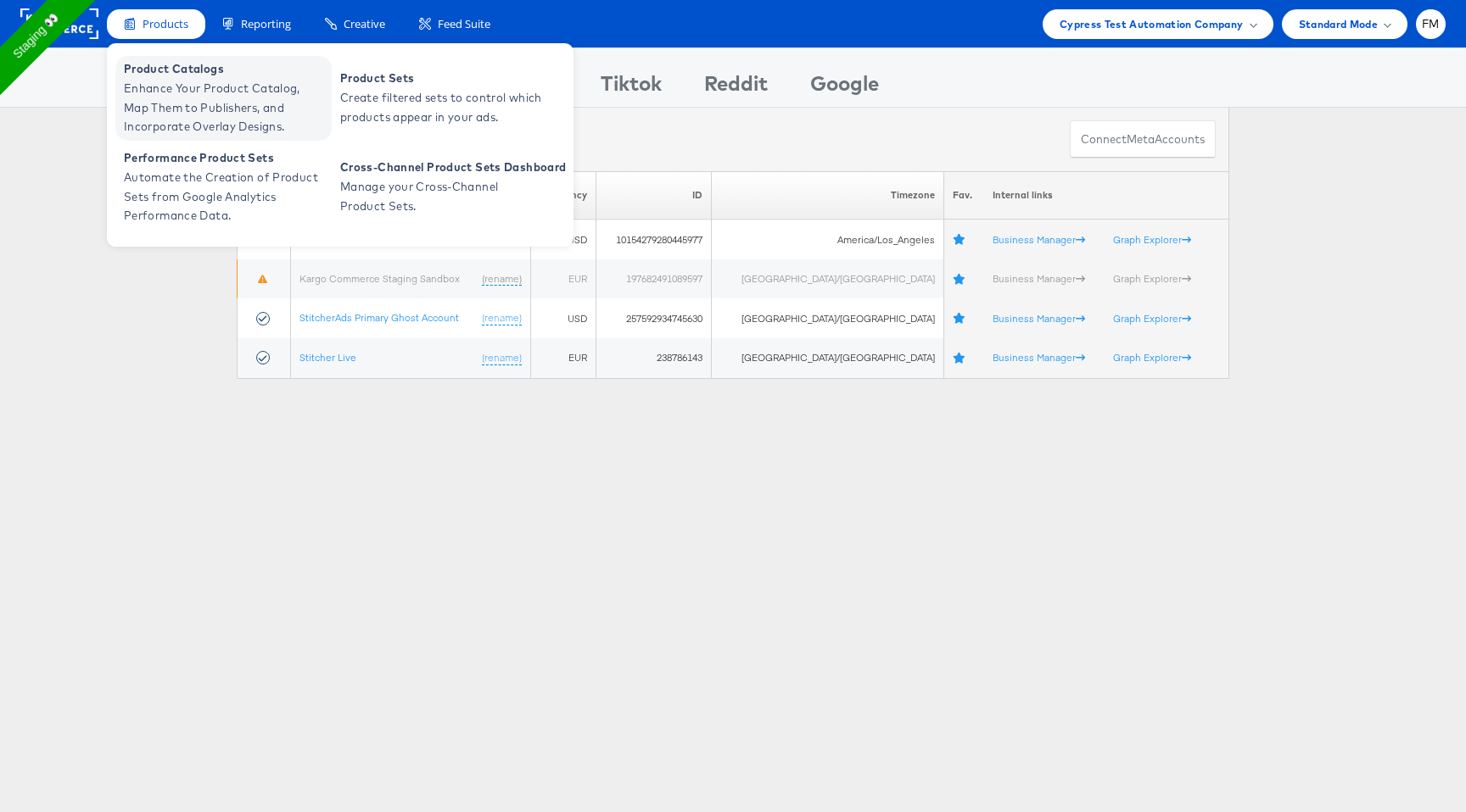
click at [193, 114] on span "Enhance Your Product Catalog, Map Them to Publishers, and Incorporate Overlay D…" at bounding box center [226, 108] width 204 height 58
